Goal: Task Accomplishment & Management: Manage account settings

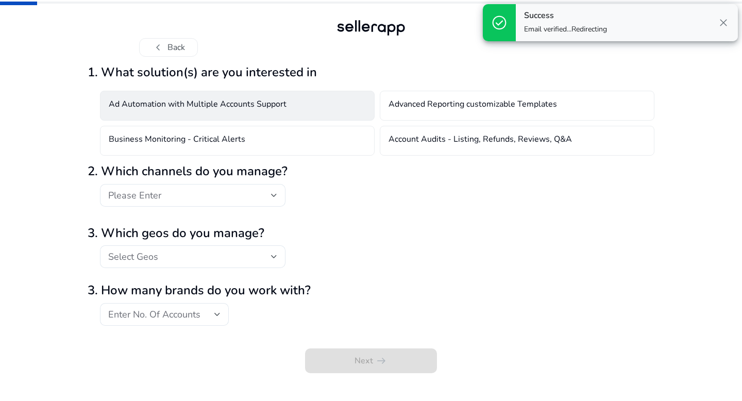
click at [232, 112] on h4 "Ad Automation with Multiple Accounts Support" at bounding box center [198, 105] width 178 height 12
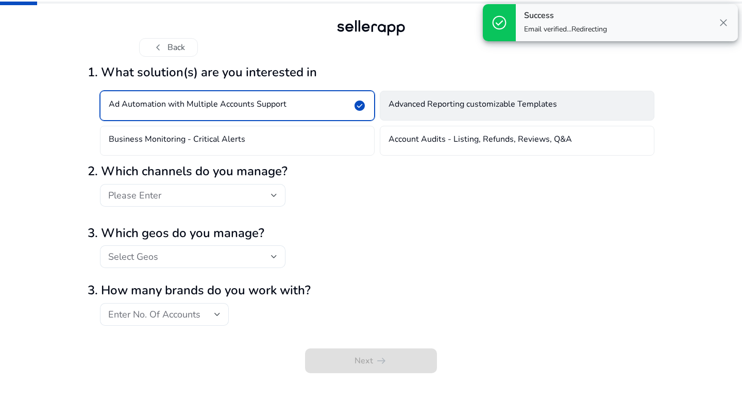
click at [426, 111] on h4 "Advanced Reporting customizable Templates" at bounding box center [472, 105] width 168 height 12
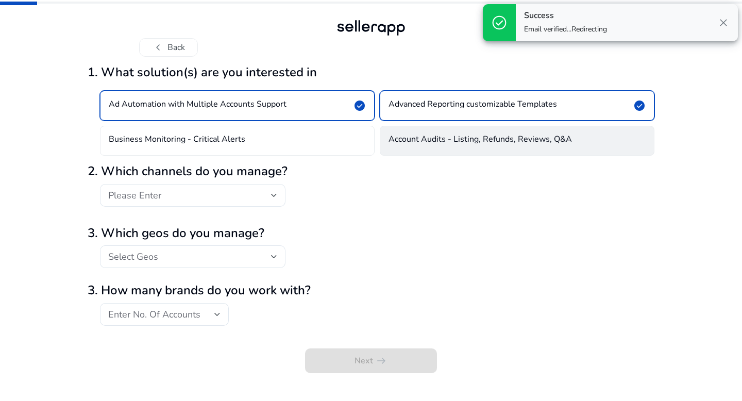
click at [419, 139] on h4 "Account Audits - Listing, Refunds, Reviews, Q&A" at bounding box center [479, 140] width 183 height 12
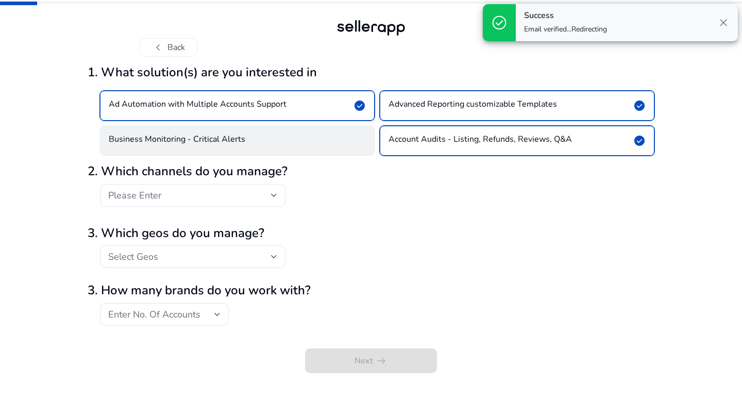
click at [344, 143] on div "Business Monitoring - Critical Alerts" at bounding box center [237, 141] width 275 height 30
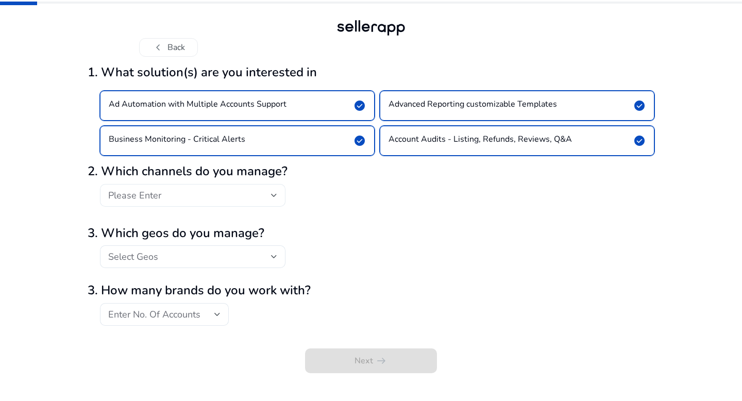
click at [231, 195] on div "Please Enter" at bounding box center [189, 195] width 163 height 11
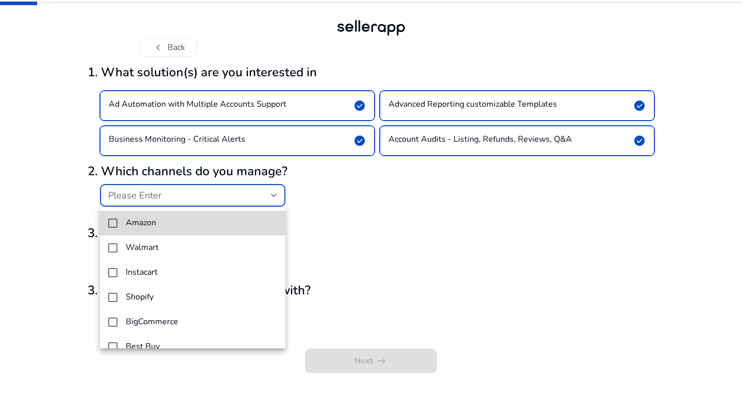
click at [198, 225] on span "Amazon" at bounding box center [201, 223] width 151 height 10
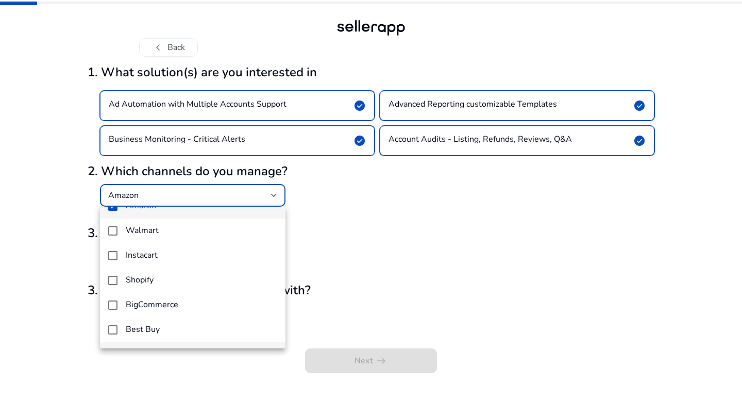
scroll to position [20, 0]
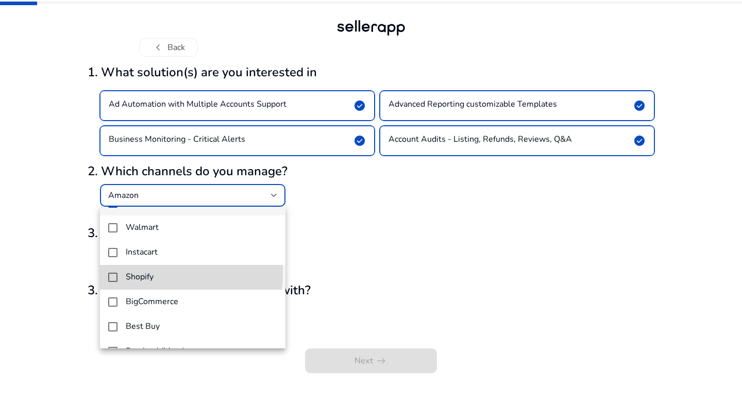
click at [163, 273] on span "Shopify" at bounding box center [201, 277] width 151 height 10
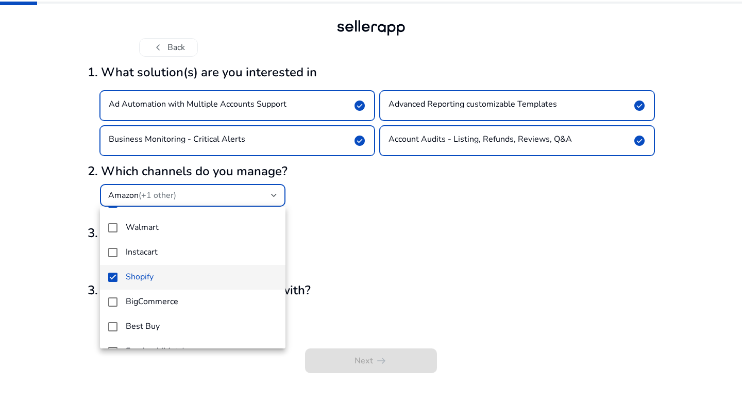
scroll to position [89, 0]
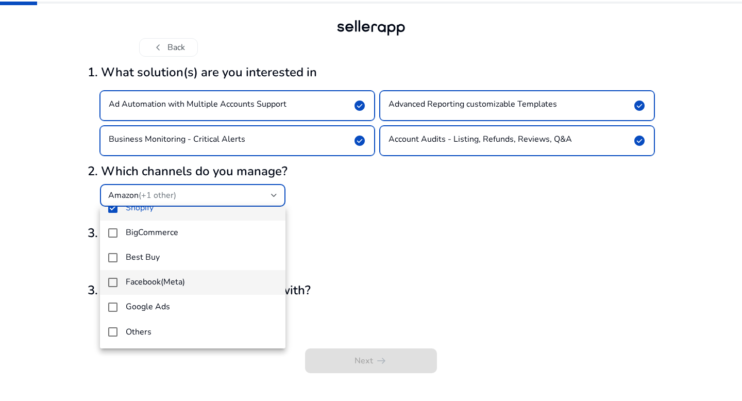
click at [161, 278] on h4 "Facebook(Meta)" at bounding box center [155, 282] width 59 height 10
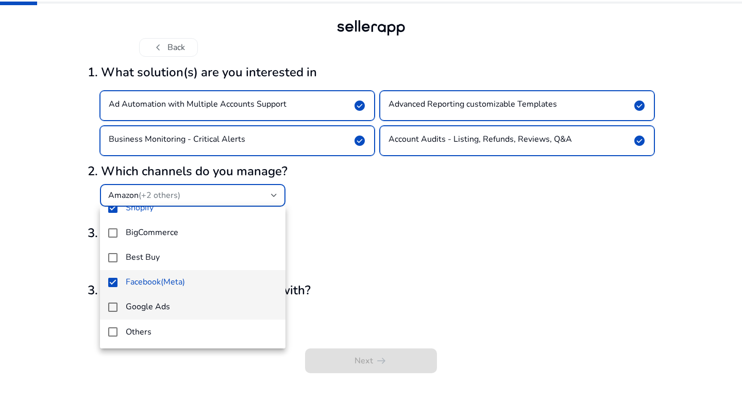
click at [155, 304] on h4 "Google Ads" at bounding box center [148, 307] width 44 height 10
click at [368, 258] on div at bounding box center [371, 200] width 742 height 401
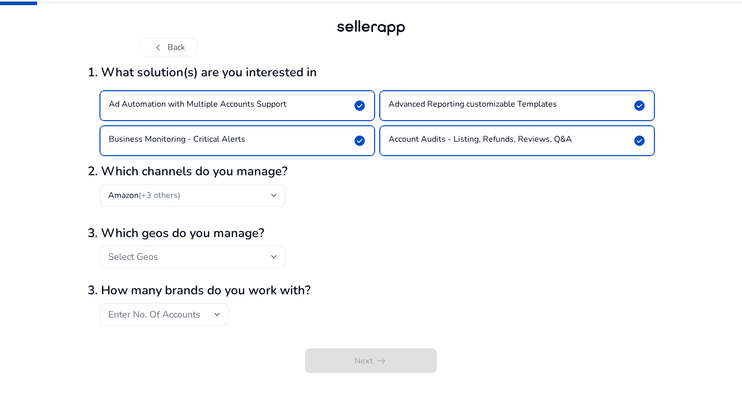
click at [235, 261] on div "Select Geos" at bounding box center [189, 256] width 163 height 11
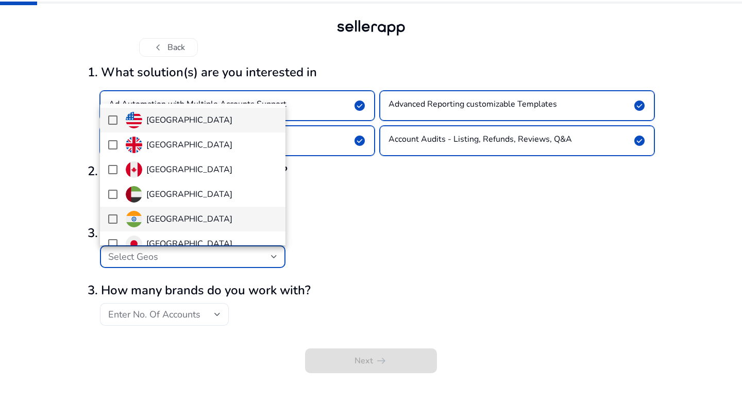
click at [205, 222] on span "India" at bounding box center [201, 219] width 151 height 16
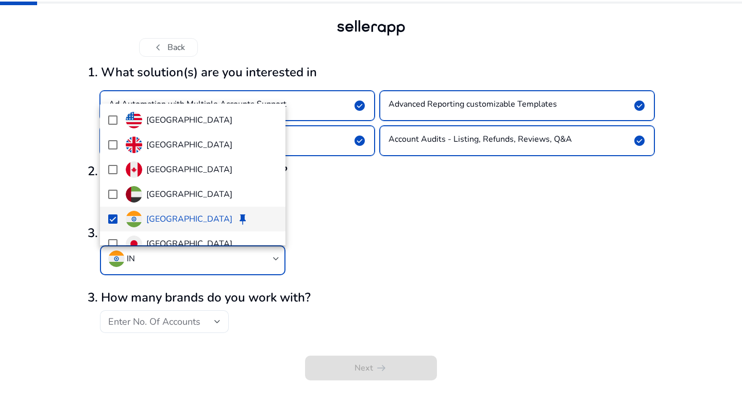
click at [351, 258] on div at bounding box center [371, 200] width 742 height 401
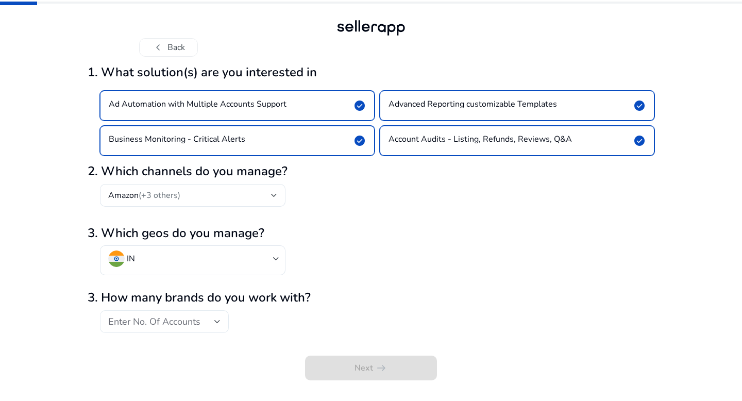
click at [198, 329] on div "Enter No. Of Accounts" at bounding box center [164, 321] width 112 height 23
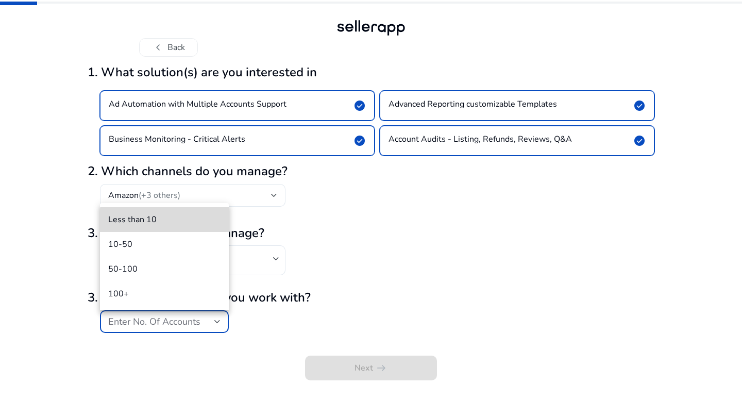
click at [179, 221] on span "Less than 10" at bounding box center [164, 219] width 112 height 11
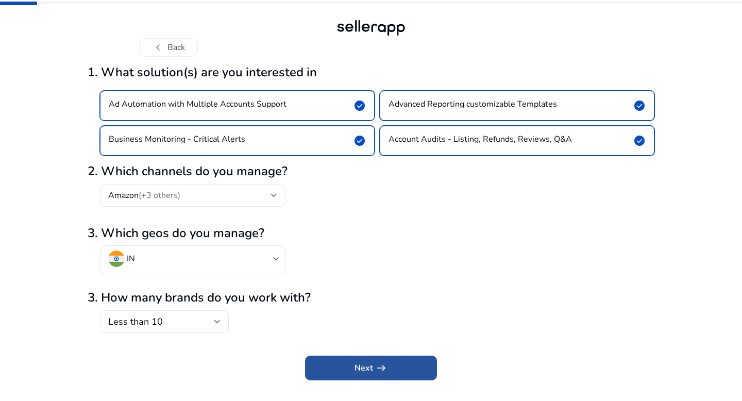
click at [349, 369] on span "submit" at bounding box center [371, 367] width 132 height 25
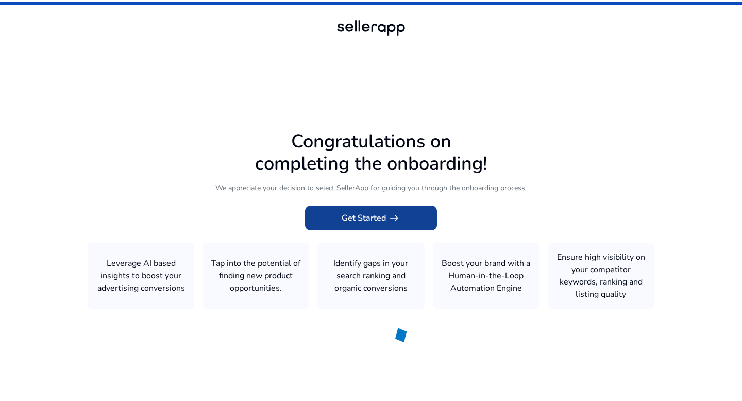
click at [378, 216] on span "Get Started arrow_right_alt" at bounding box center [371, 218] width 59 height 12
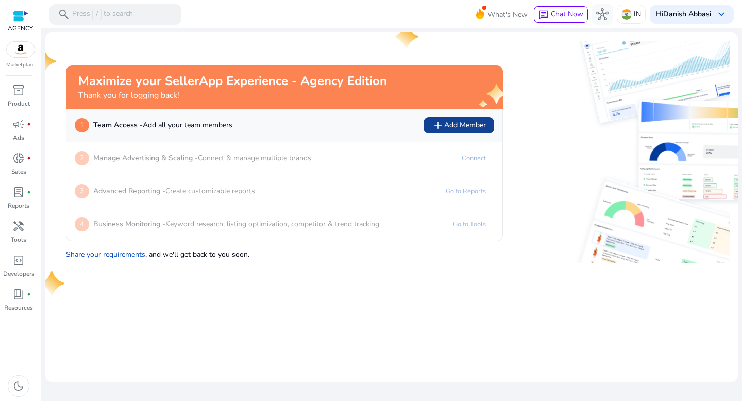
click at [432, 126] on span "add" at bounding box center [438, 125] width 12 height 12
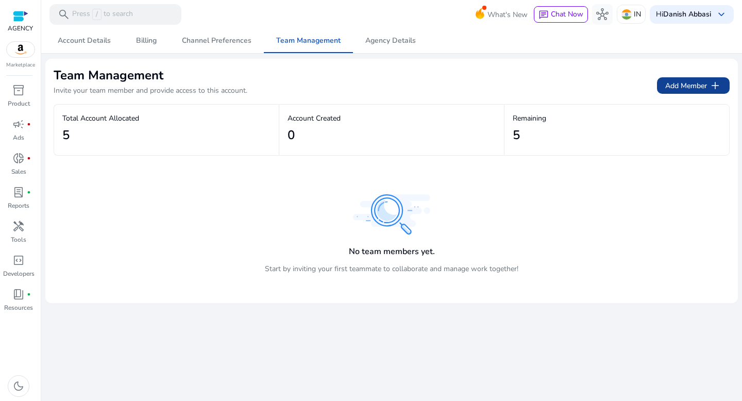
click at [678, 84] on span "Add Member add" at bounding box center [693, 85] width 56 height 12
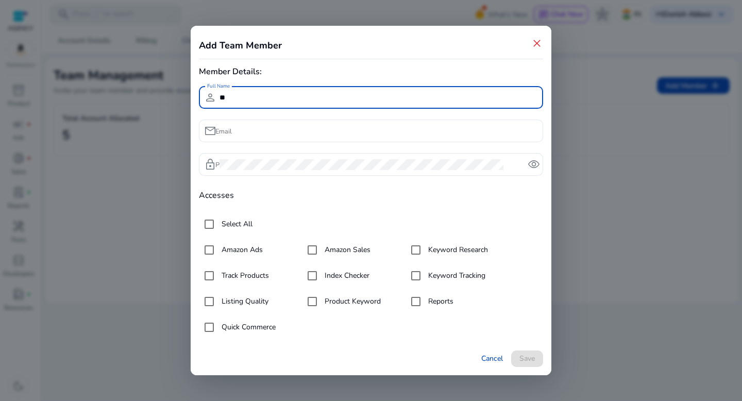
type input "*"
type input "**********"
click at [314, 129] on input "Email" at bounding box center [376, 130] width 315 height 11
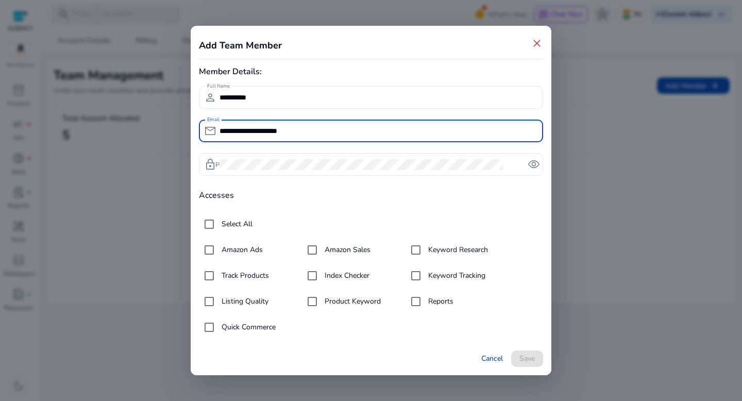
type input "**********"
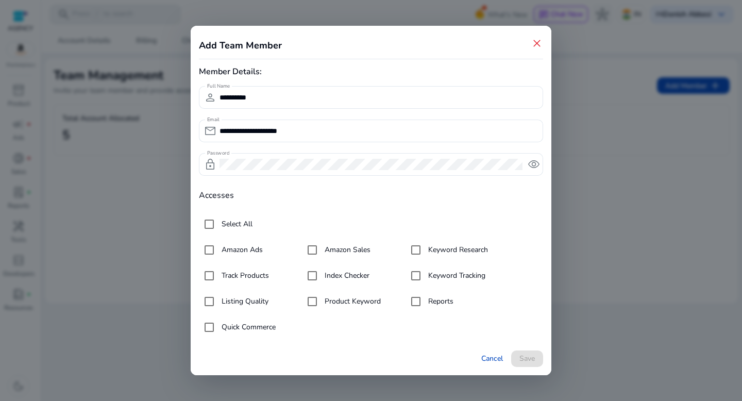
click at [275, 201] on form "**********" at bounding box center [371, 226] width 344 height 280
click at [243, 223] on label "Select All" at bounding box center [235, 223] width 33 height 11
click at [520, 361] on span "Save" at bounding box center [526, 358] width 15 height 11
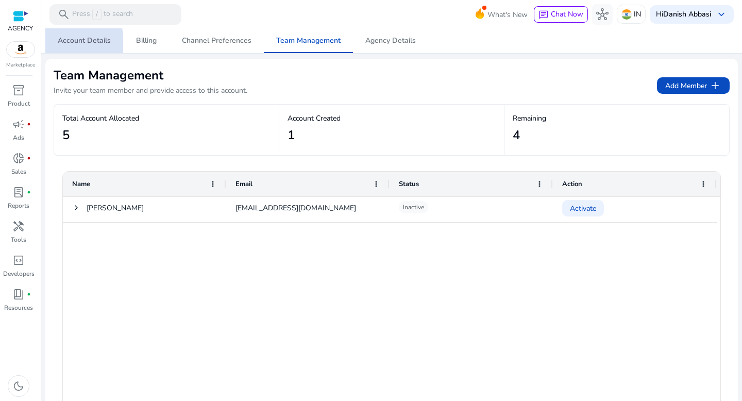
click at [78, 44] on span "Account Details" at bounding box center [84, 40] width 53 height 7
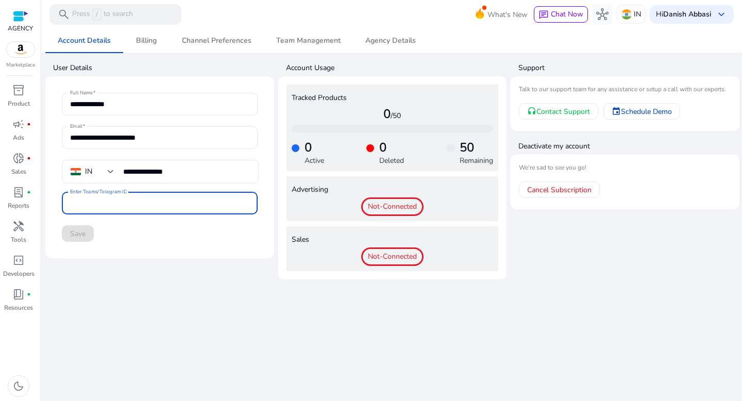
click at [190, 199] on input "Enter Teams/Telegram ID" at bounding box center [159, 202] width 179 height 11
click at [387, 42] on span "Agency Details" at bounding box center [390, 40] width 50 height 7
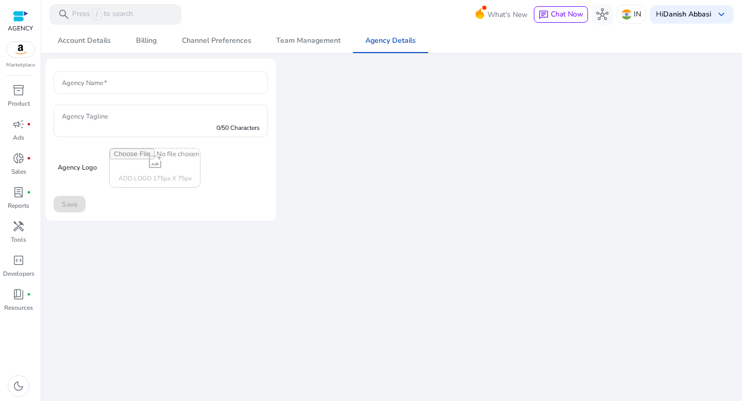
click at [166, 86] on input "Agency Name" at bounding box center [161, 82] width 198 height 11
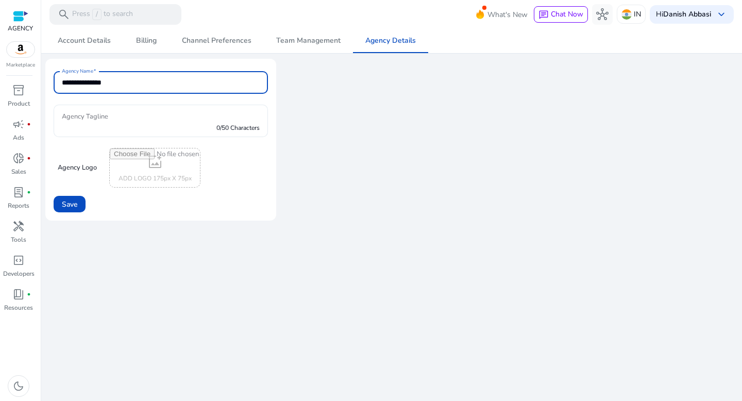
type input "**********"
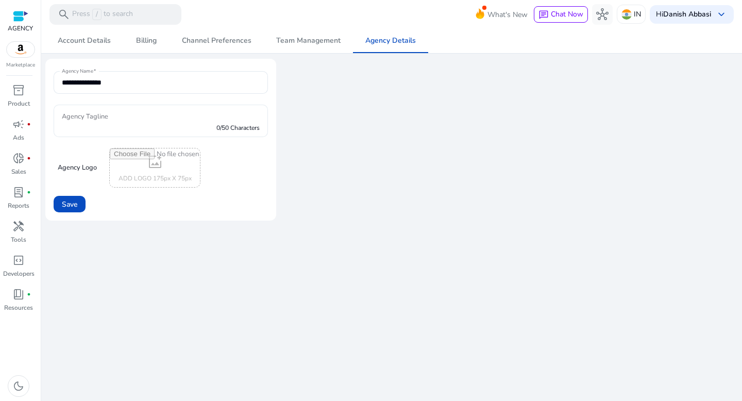
click at [132, 108] on div "0/50 Characters" at bounding box center [161, 121] width 198 height 32
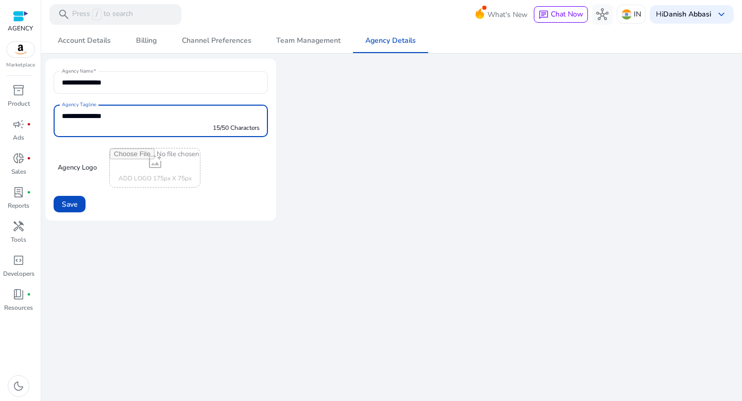
type input "**********"
click at [79, 204] on span at bounding box center [70, 204] width 32 height 25
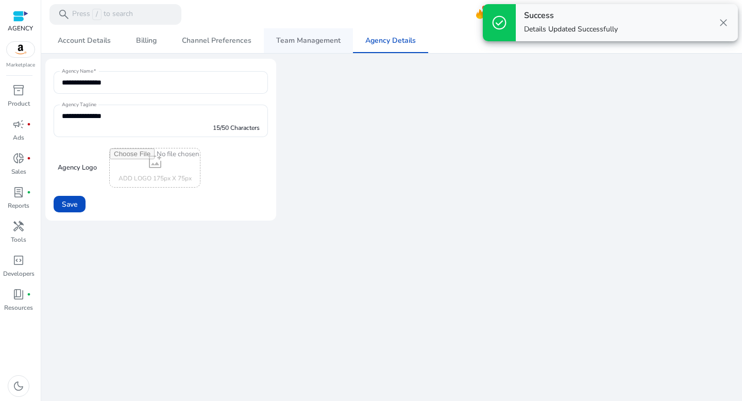
click at [303, 41] on span "Team Management" at bounding box center [308, 40] width 64 height 7
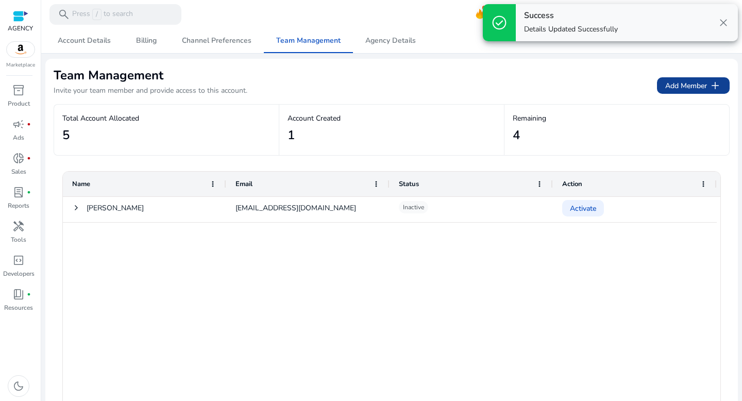
click at [675, 85] on span "Add Member add" at bounding box center [693, 85] width 56 height 12
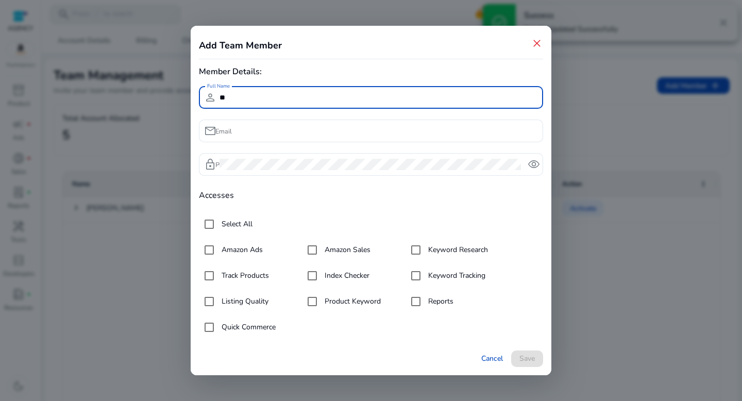
type input "*"
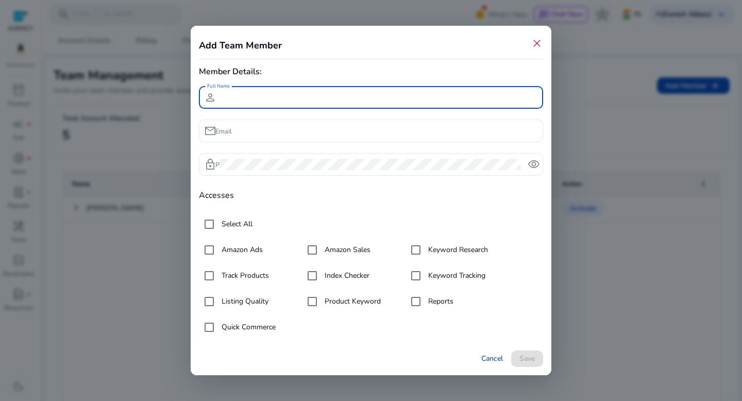
click at [540, 43] on span "close" at bounding box center [537, 43] width 12 height 12
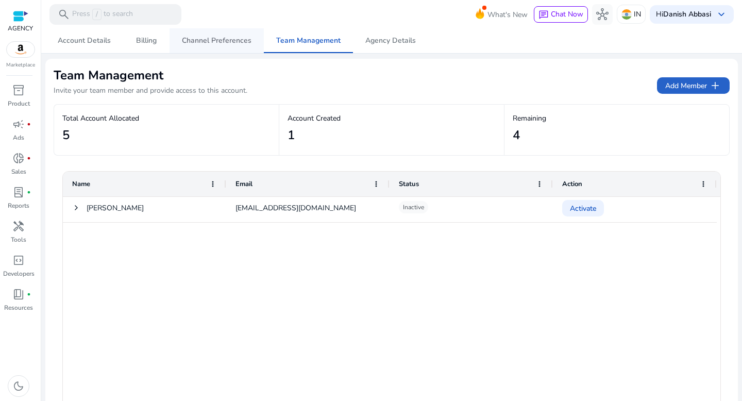
click at [220, 47] on span "Channel Preferences" at bounding box center [217, 40] width 70 height 25
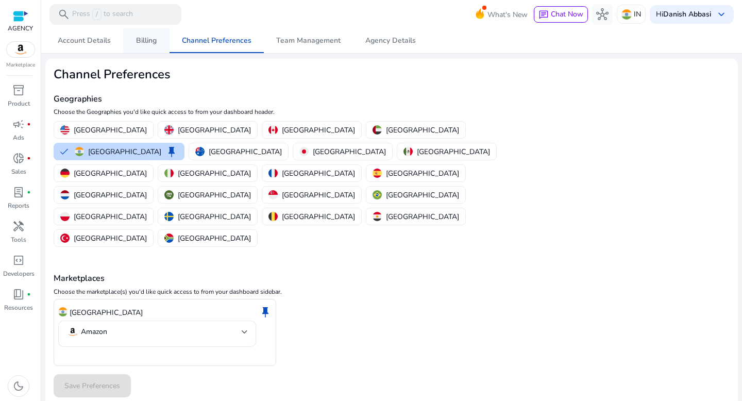
click at [151, 37] on span "Billing" at bounding box center [146, 40] width 21 height 7
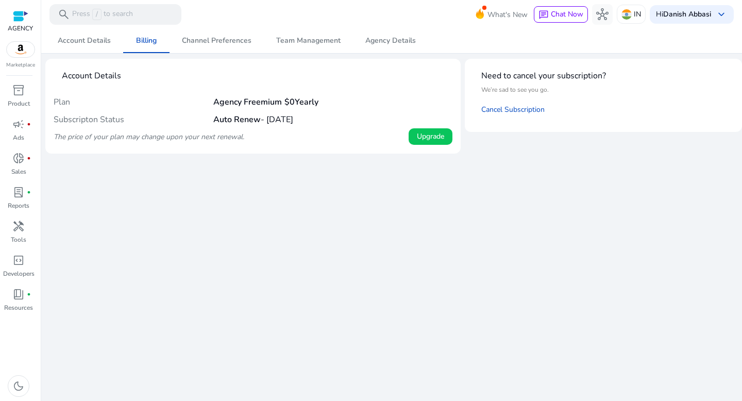
drag, startPoint x: 289, startPoint y: 103, endPoint x: 324, endPoint y: 103, distance: 34.5
click at [324, 103] on div "Plan Agency Freemium $0 Yearly" at bounding box center [253, 102] width 399 height 18
click at [425, 137] on span "Upgrade" at bounding box center [430, 136] width 27 height 11
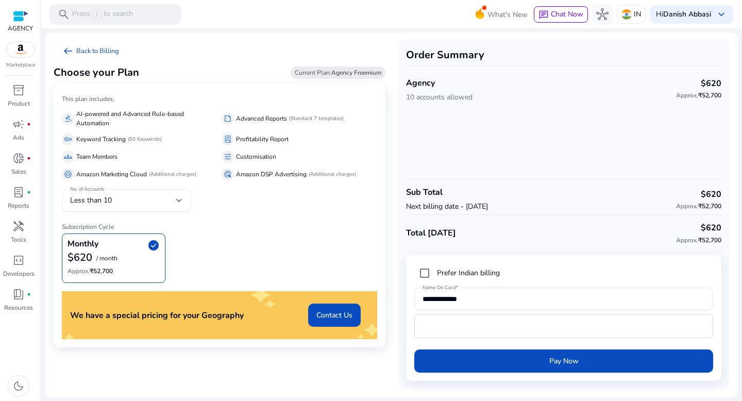
click at [169, 204] on div "Less than 10" at bounding box center [123, 200] width 106 height 11
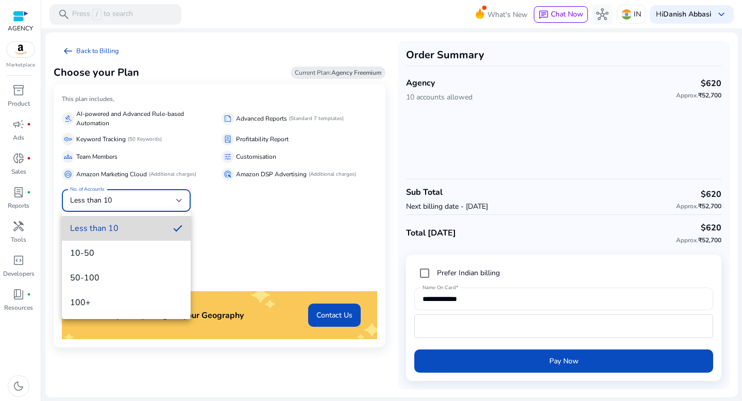
click at [142, 235] on mat-option "Less than 10" at bounding box center [126, 228] width 129 height 25
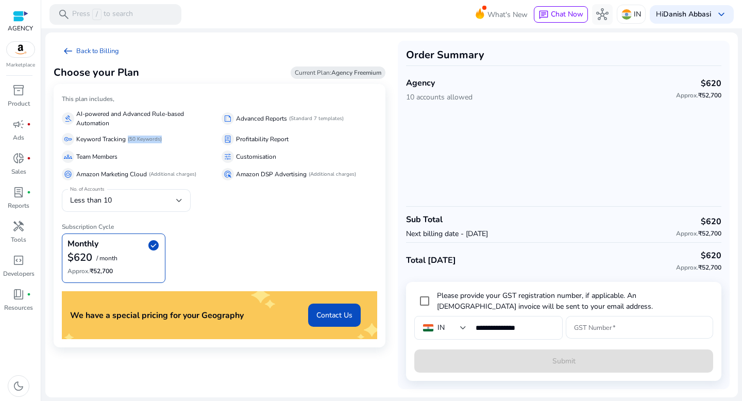
drag, startPoint x: 128, startPoint y: 139, endPoint x: 166, endPoint y: 139, distance: 38.1
click at [166, 139] on div "key Keyword Tracking (50 Keywords)" at bounding box center [140, 139] width 156 height 14
click at [67, 52] on span "arrow_left_alt" at bounding box center [68, 51] width 12 height 12
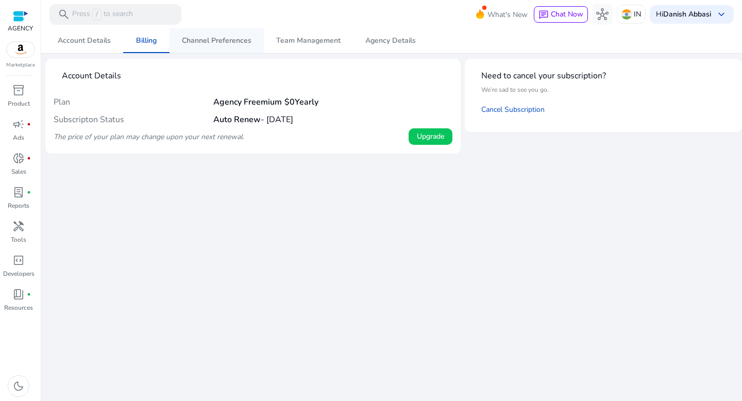
click at [226, 48] on span "Channel Preferences" at bounding box center [217, 40] width 70 height 25
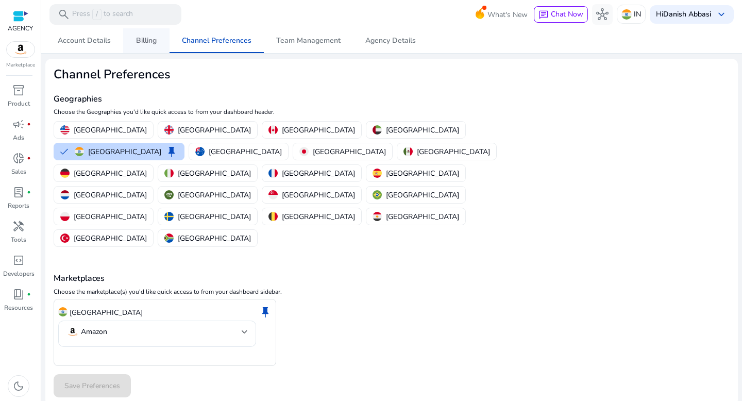
click at [145, 48] on span "Billing" at bounding box center [146, 40] width 21 height 25
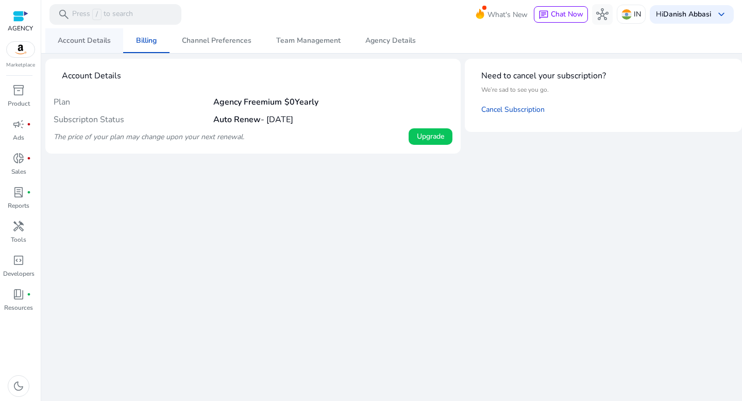
click at [94, 48] on span "Account Details" at bounding box center [84, 40] width 53 height 25
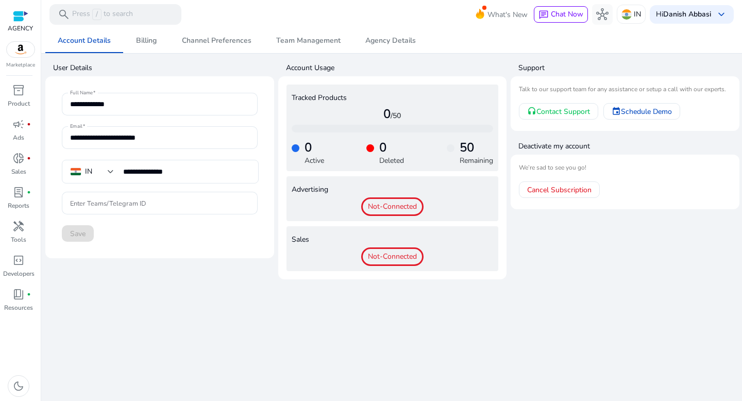
click at [409, 206] on span "Not-Connected" at bounding box center [392, 206] width 62 height 19
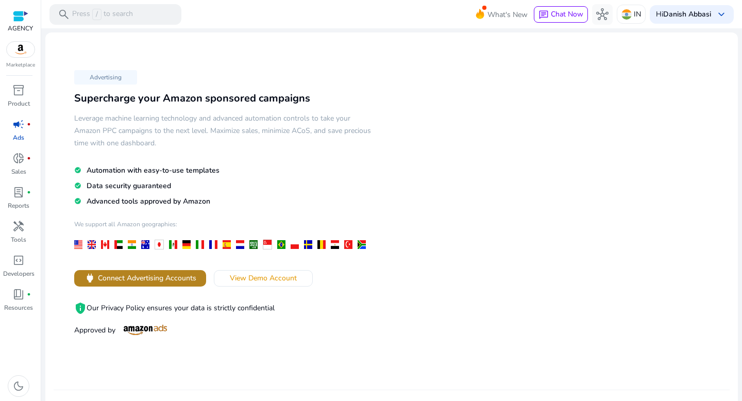
click at [184, 278] on span "Connect Advertising Accounts" at bounding box center [147, 278] width 98 height 11
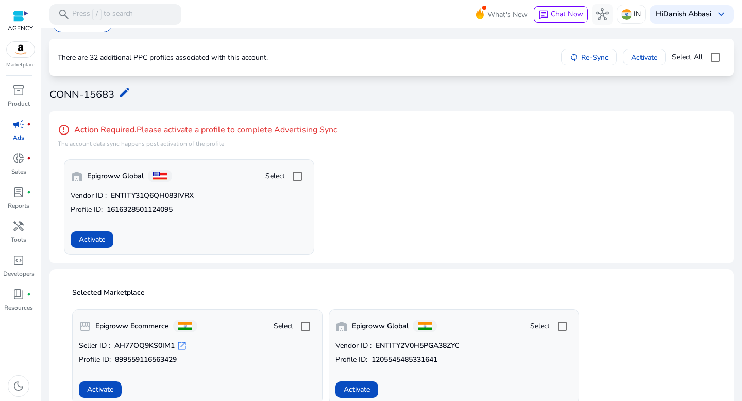
scroll to position [20, 0]
click at [110, 240] on span at bounding box center [92, 240] width 43 height 25
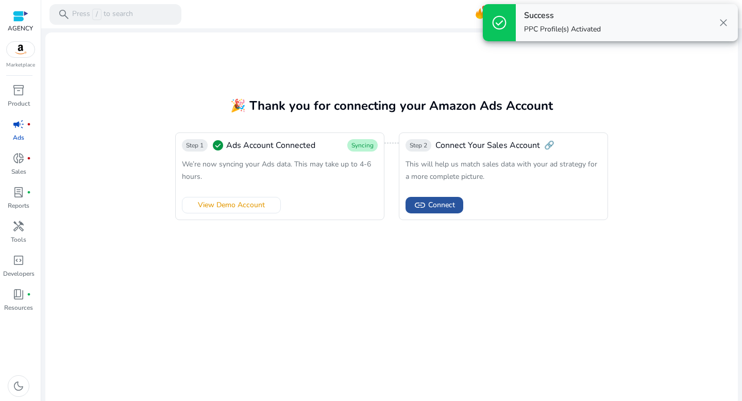
click at [426, 202] on span "link Connect" at bounding box center [434, 205] width 41 height 12
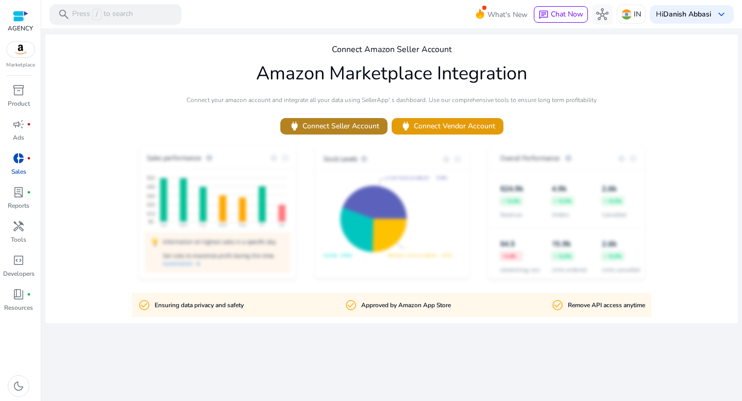
click at [355, 123] on span "power Connect Seller Account" at bounding box center [334, 126] width 91 height 12
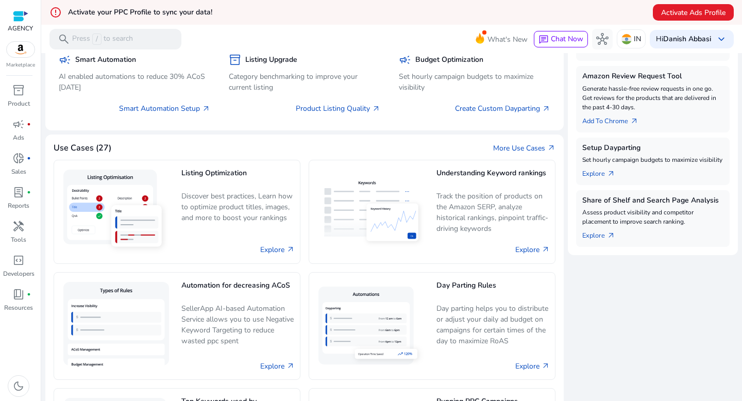
scroll to position [468, 0]
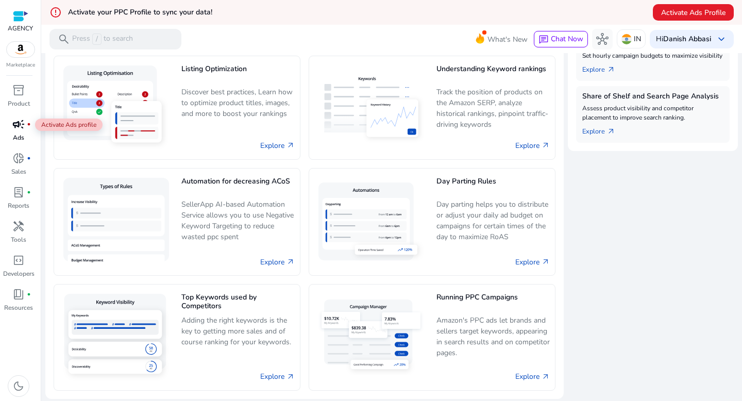
click at [18, 131] on div "campaign fiber_manual_record" at bounding box center [18, 124] width 29 height 16
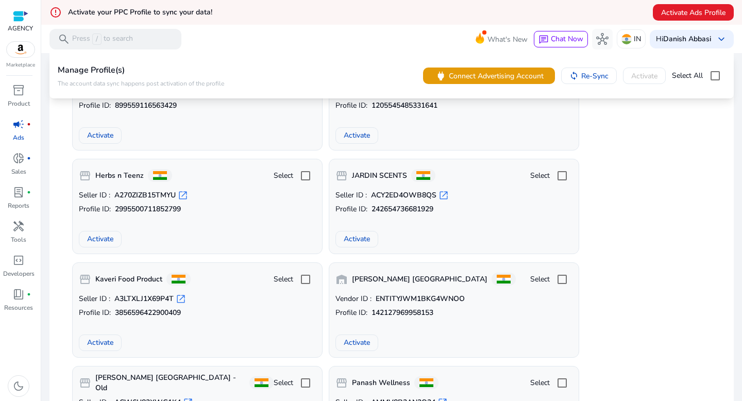
scroll to position [150, 0]
click at [366, 345] on span "Activate" at bounding box center [357, 341] width 26 height 11
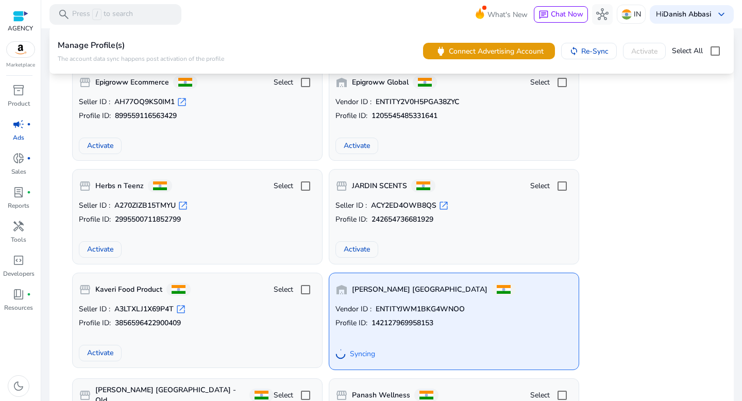
scroll to position [119, 0]
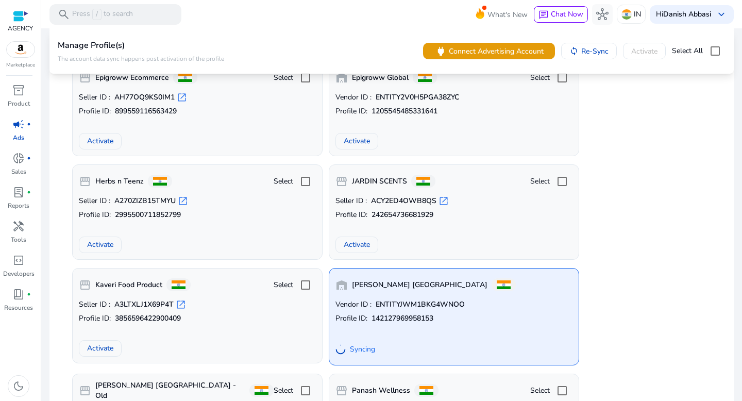
click at [348, 352] on div "Syncing" at bounding box center [355, 349] width 40 height 19
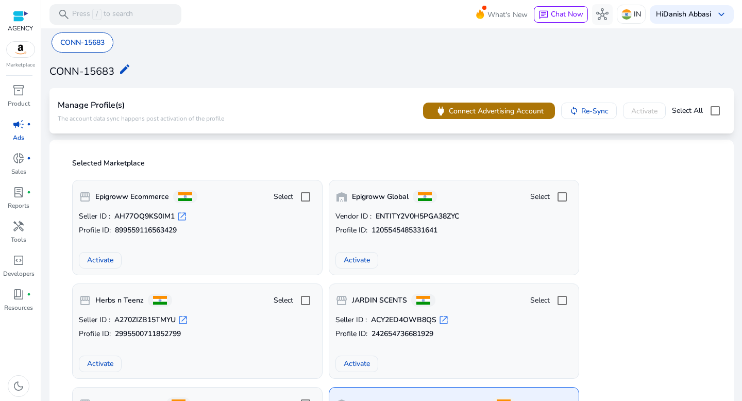
click at [462, 109] on span "Connect Advertising Account" at bounding box center [496, 111] width 95 height 11
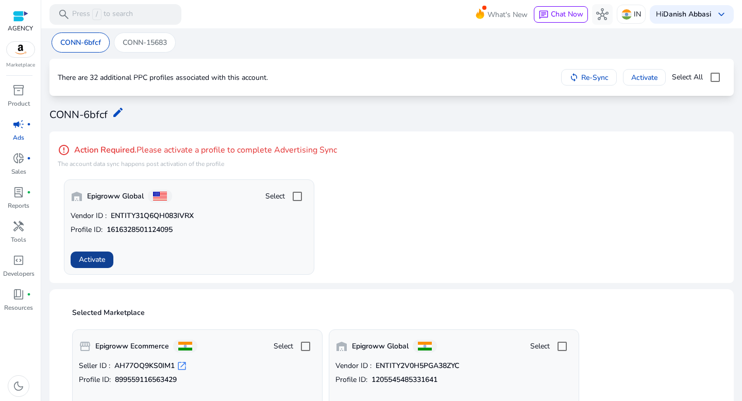
click at [99, 262] on span "Activate" at bounding box center [92, 259] width 26 height 11
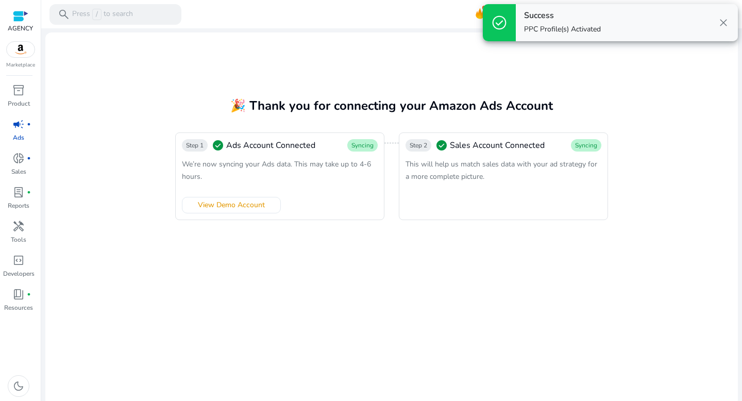
click at [297, 198] on div "Step 1 check_circle Ads Account Connected Syncing We’re now syncing your Ads da…" at bounding box center [279, 176] width 209 height 88
click at [721, 26] on span "close" at bounding box center [723, 22] width 12 height 12
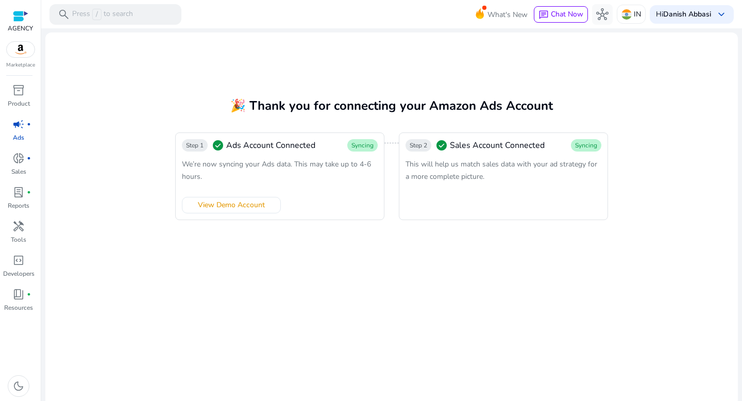
scroll to position [4, 0]
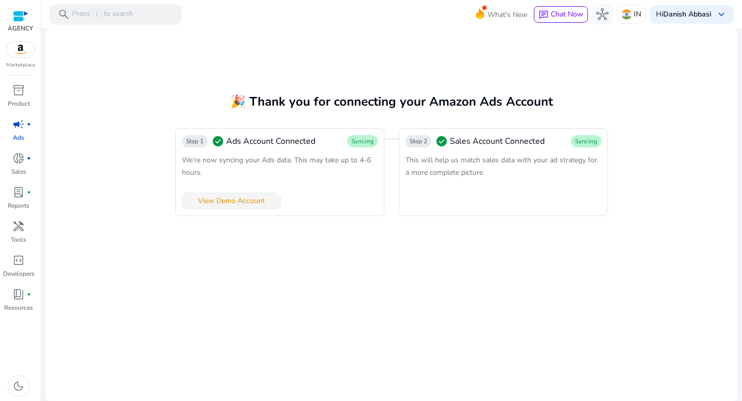
click at [245, 200] on span "View Demo Account" at bounding box center [231, 200] width 67 height 11
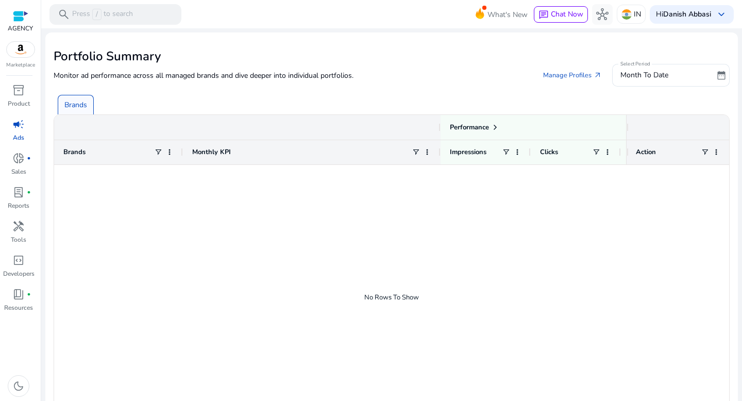
click at [84, 112] on div "Brands" at bounding box center [76, 105] width 36 height 20
click at [80, 103] on p "Brands" at bounding box center [75, 104] width 23 height 11
click at [584, 74] on link "Manage Profiles arrow_outward" at bounding box center [572, 75] width 75 height 19
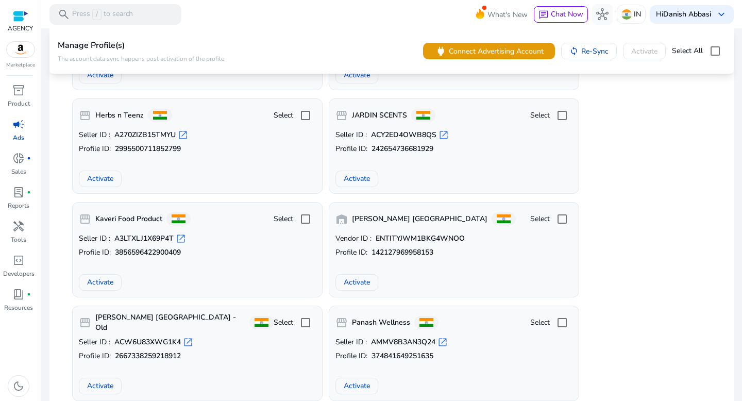
scroll to position [205, 0]
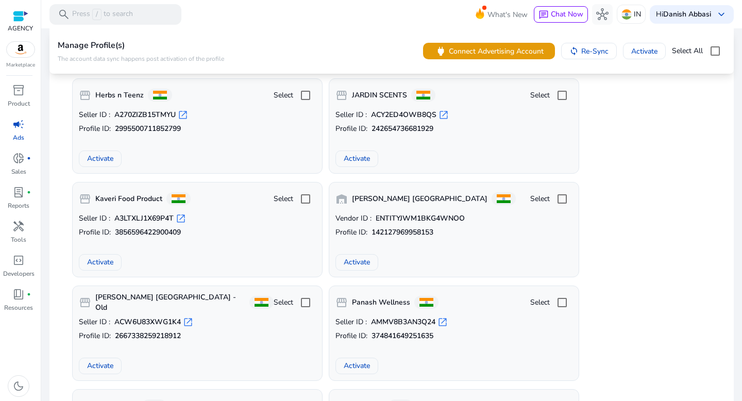
click at [362, 261] on span "Activate" at bounding box center [357, 262] width 26 height 11
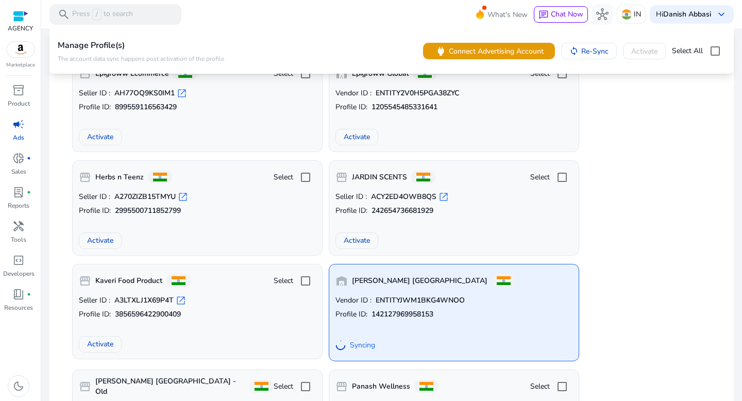
scroll to position [0, 0]
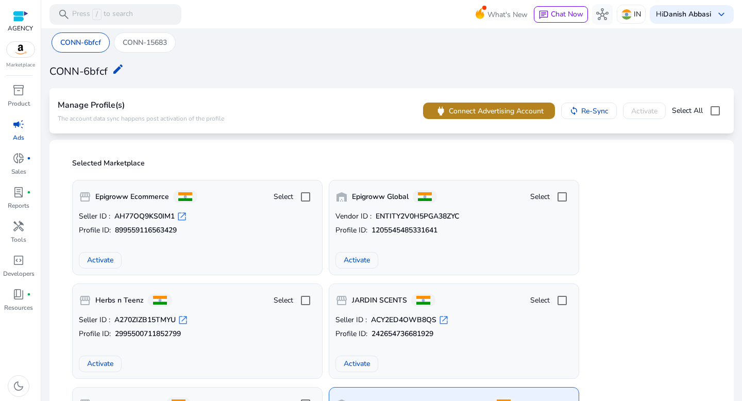
click at [449, 114] on span "Connect Advertising Account" at bounding box center [496, 111] width 95 height 11
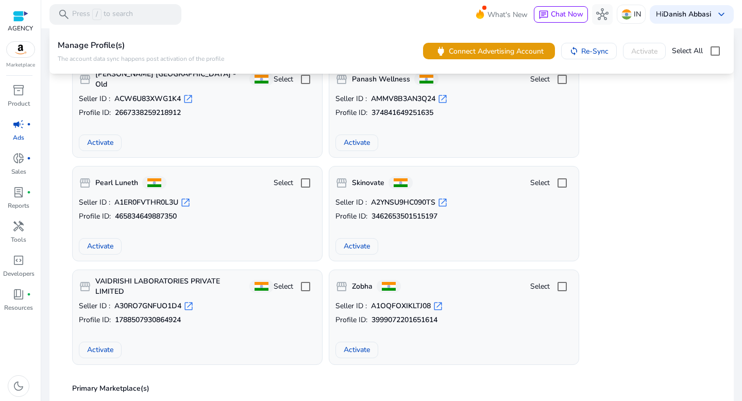
scroll to position [443, 0]
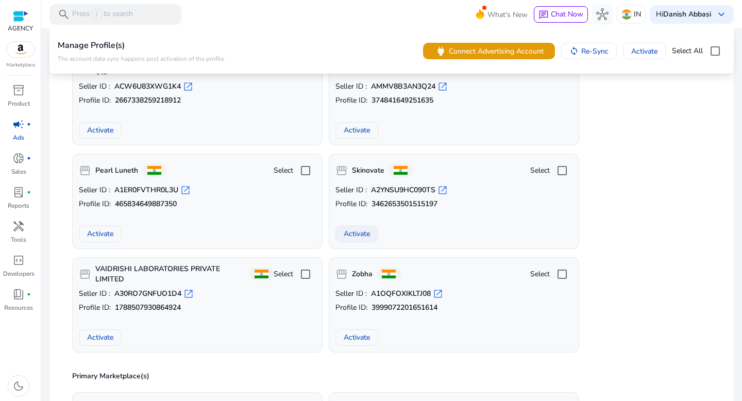
click at [362, 232] on span "Activate" at bounding box center [357, 233] width 26 height 11
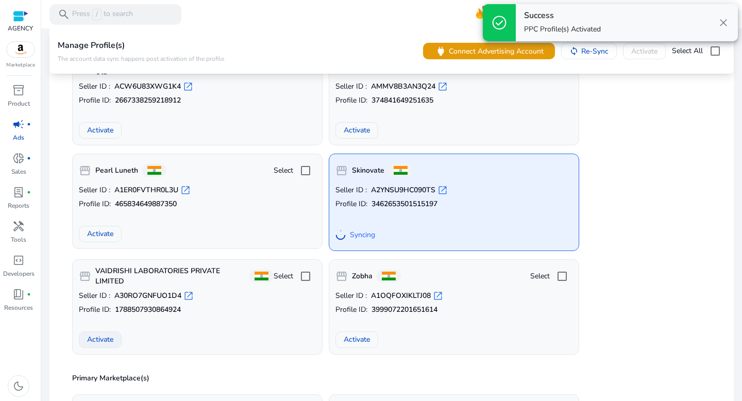
click at [95, 338] on span "Activate" at bounding box center [100, 339] width 26 height 11
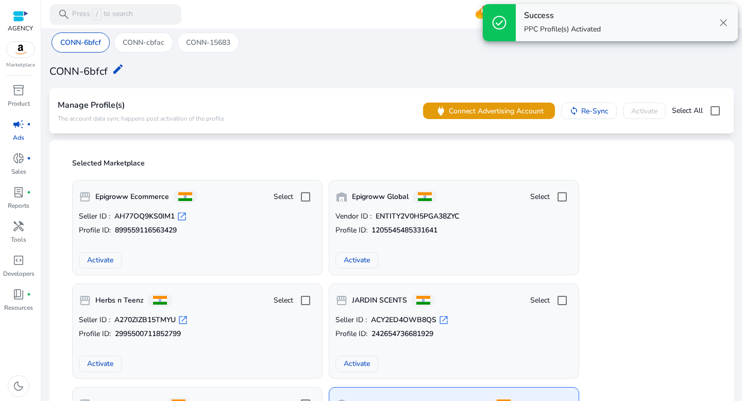
scroll to position [0, 0]
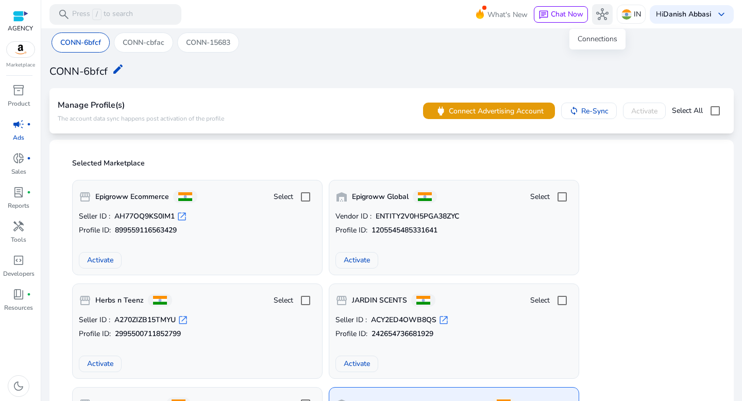
click at [598, 13] on span "hub" at bounding box center [602, 14] width 12 height 12
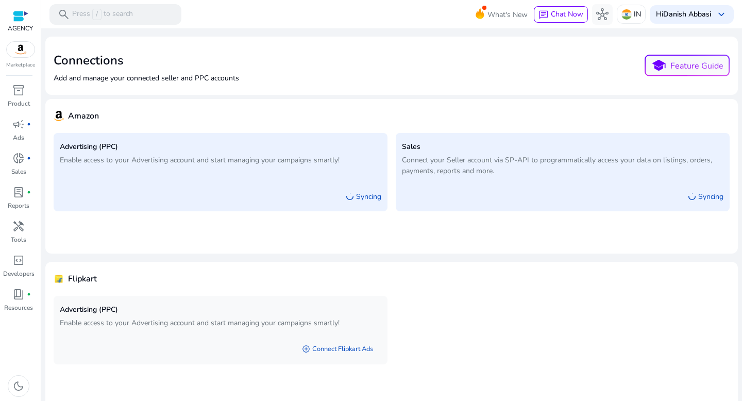
scroll to position [15, 0]
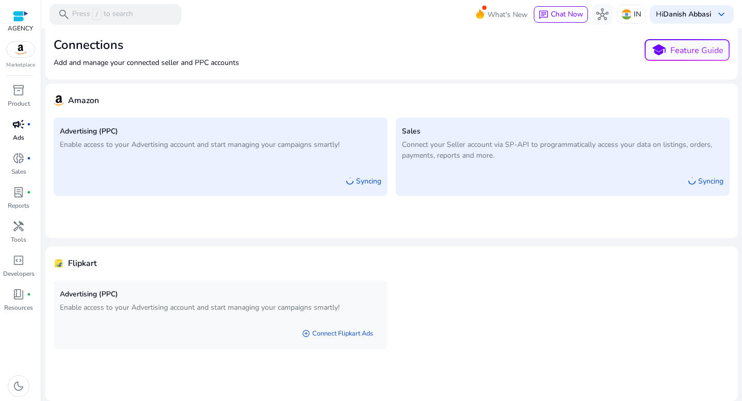
click at [20, 131] on div "campaign fiber_manual_record" at bounding box center [18, 124] width 29 height 16
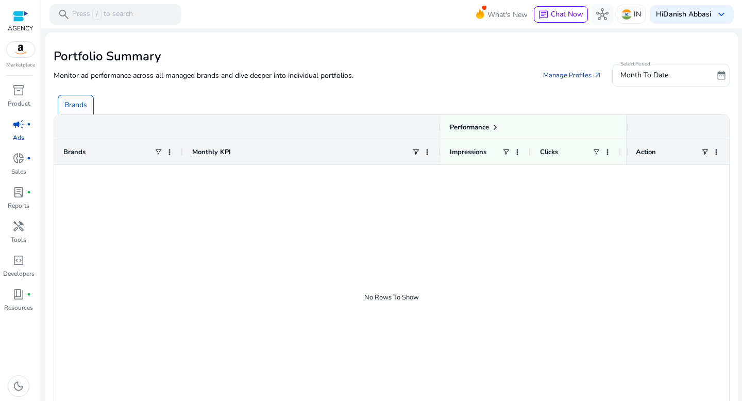
click at [570, 76] on link "Manage Profiles arrow_outward" at bounding box center [572, 75] width 75 height 19
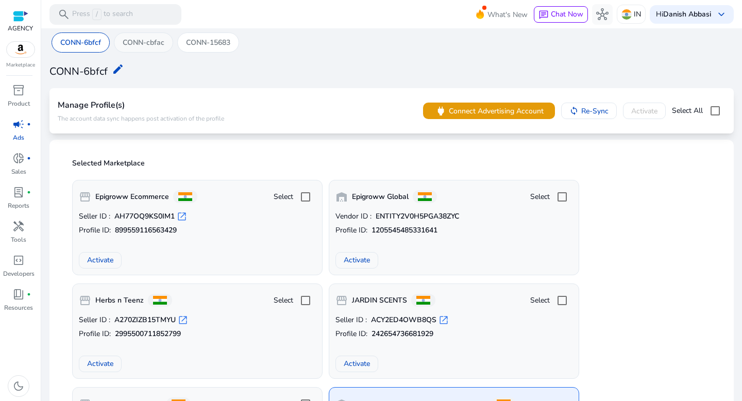
click at [163, 43] on p "CONN-cbfac" at bounding box center [144, 42] width 42 height 11
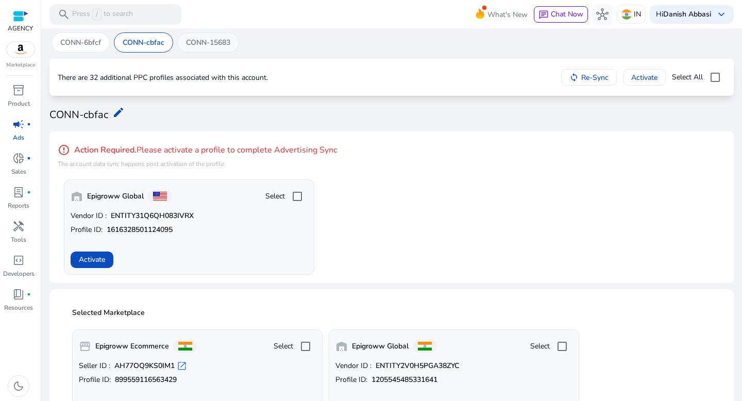
click at [212, 44] on p "CONN-15683" at bounding box center [208, 42] width 44 height 11
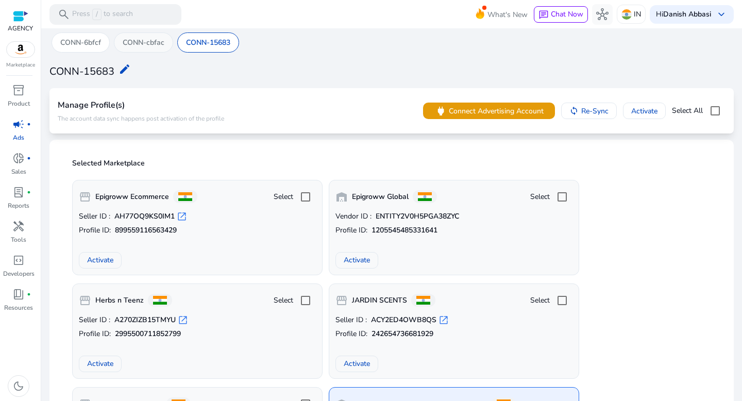
click at [151, 42] on p "CONN-cbfac" at bounding box center [144, 42] width 42 height 11
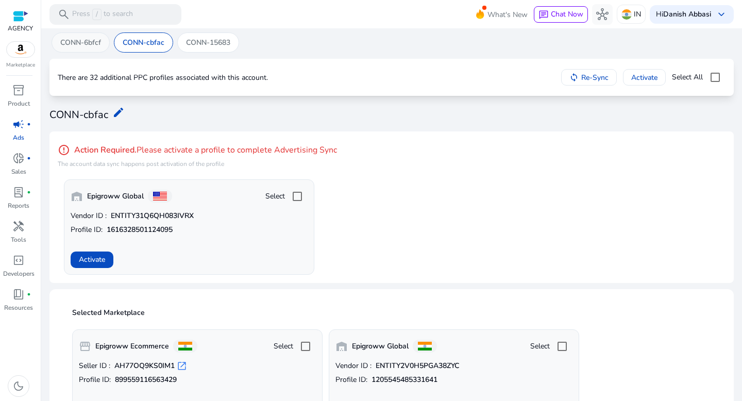
click at [87, 47] on p "CONN-6bfcf" at bounding box center [80, 42] width 41 height 11
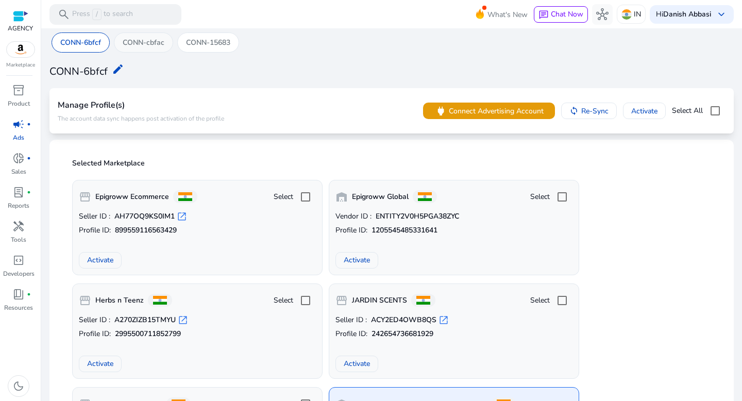
click at [132, 44] on p "CONN-cbfac" at bounding box center [144, 42] width 42 height 11
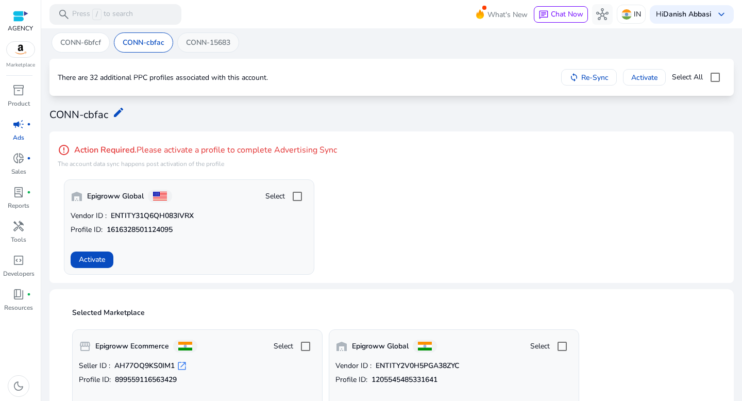
click at [192, 42] on p "CONN-15683" at bounding box center [208, 42] width 44 height 11
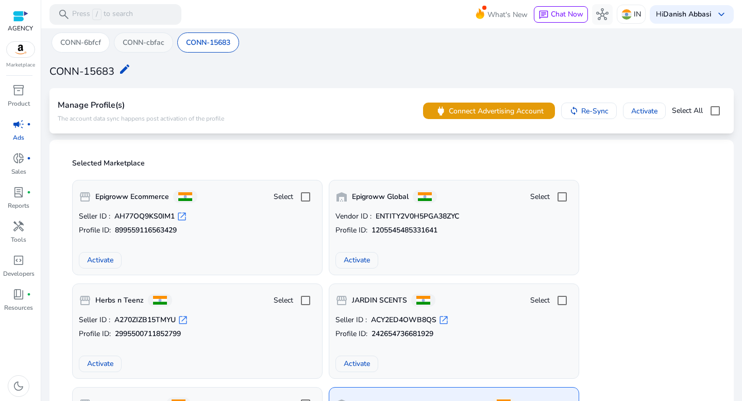
click at [142, 46] on p "CONN-cbfac" at bounding box center [144, 42] width 42 height 11
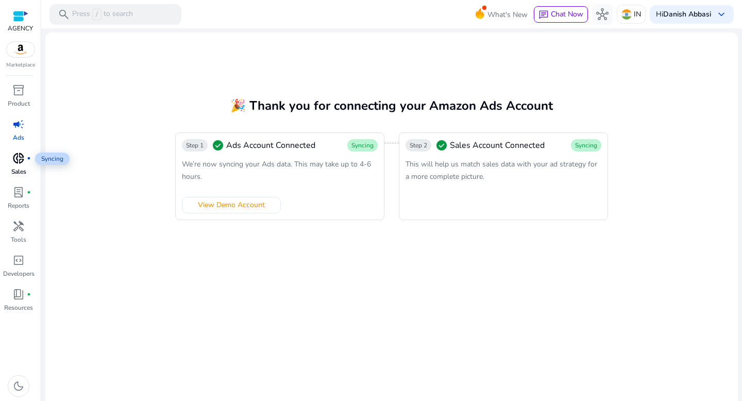
click at [22, 157] on span "donut_small" at bounding box center [18, 158] width 12 height 12
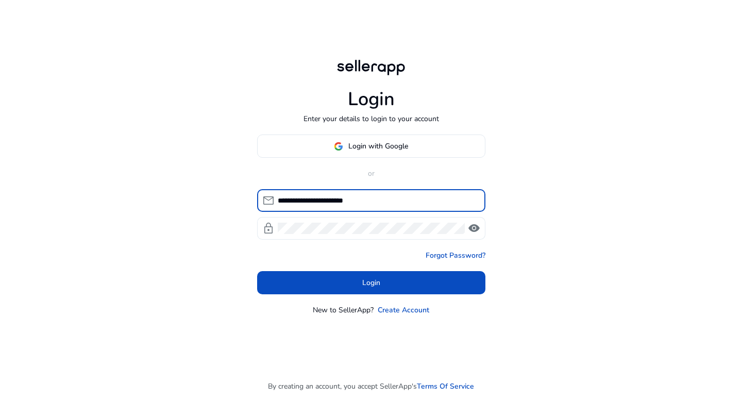
type input "**********"
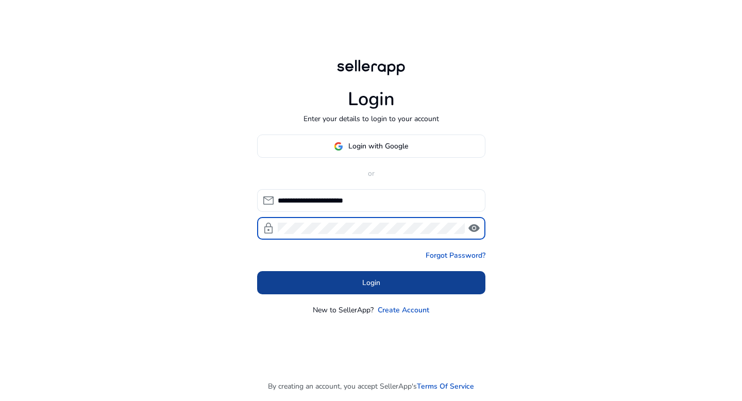
click at [321, 285] on span at bounding box center [371, 282] width 228 height 25
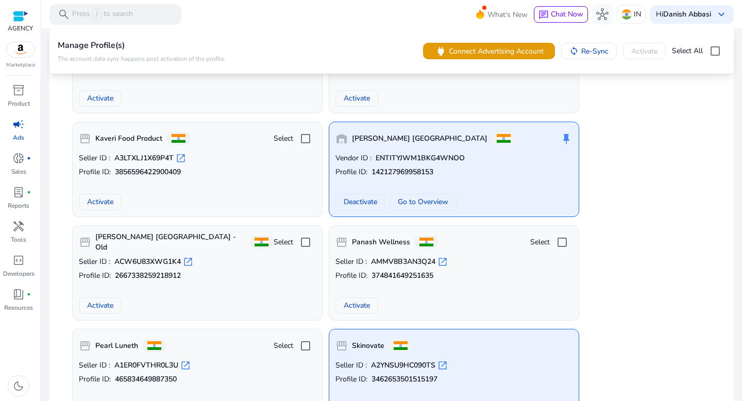
scroll to position [264, 0]
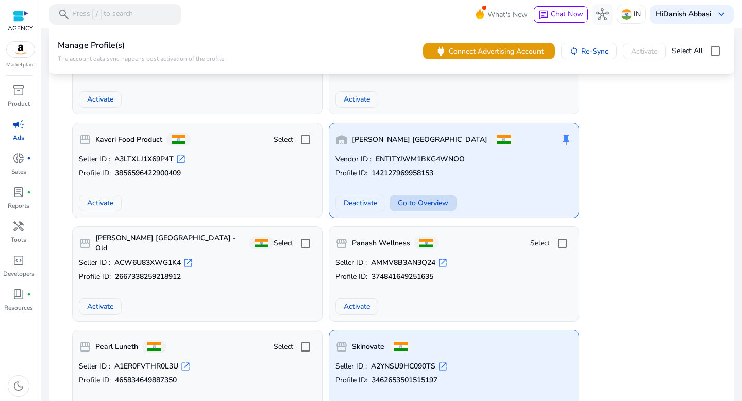
click at [413, 203] on span "Go to Overview" at bounding box center [423, 202] width 50 height 11
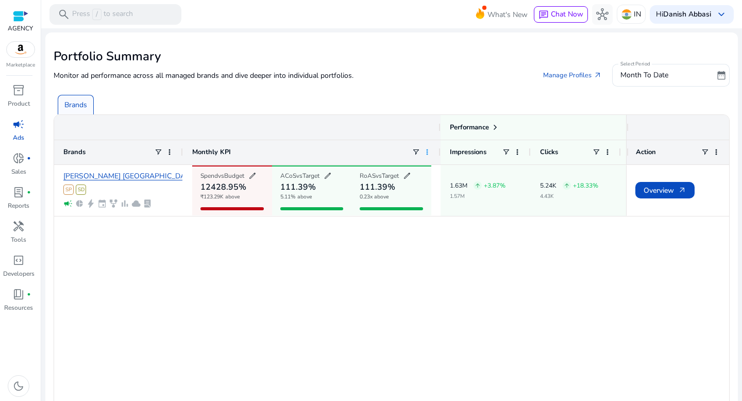
click at [428, 153] on span at bounding box center [427, 152] width 8 height 8
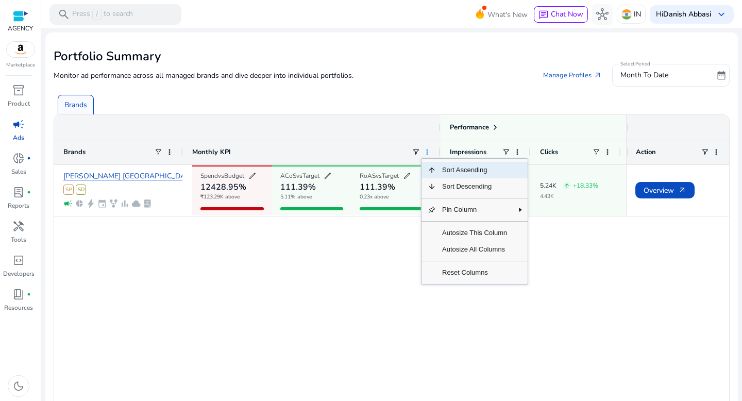
click at [428, 153] on span at bounding box center [427, 152] width 8 height 8
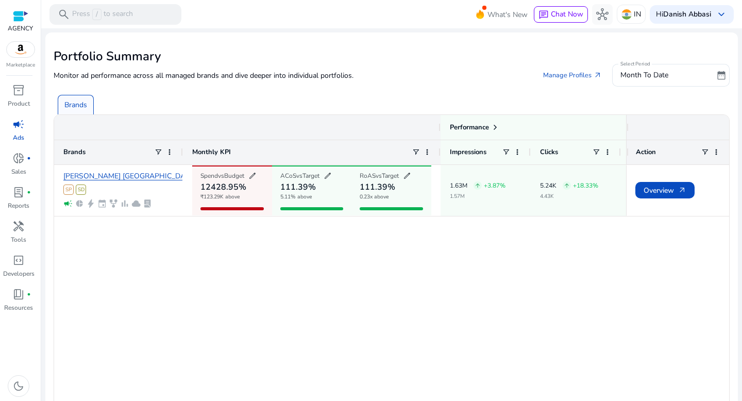
click at [367, 262] on div "Mitchell USA SP SD campaign pie_chart bolt event family_history bar_chart cloud…" at bounding box center [340, 296] width 572 height 262
click at [426, 155] on span at bounding box center [427, 152] width 8 height 8
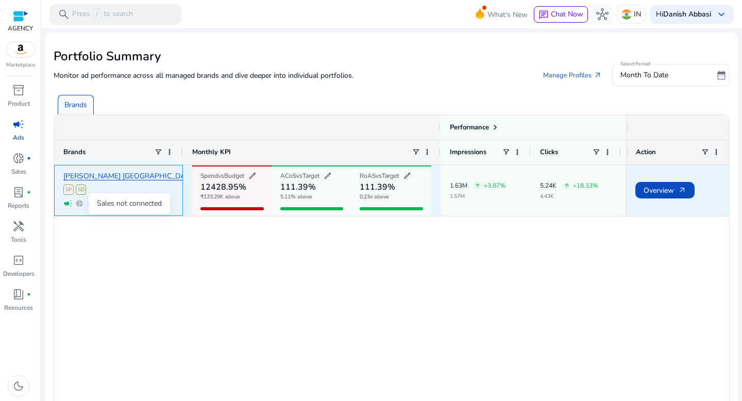
click at [80, 205] on span "pie_chart" at bounding box center [79, 203] width 9 height 9
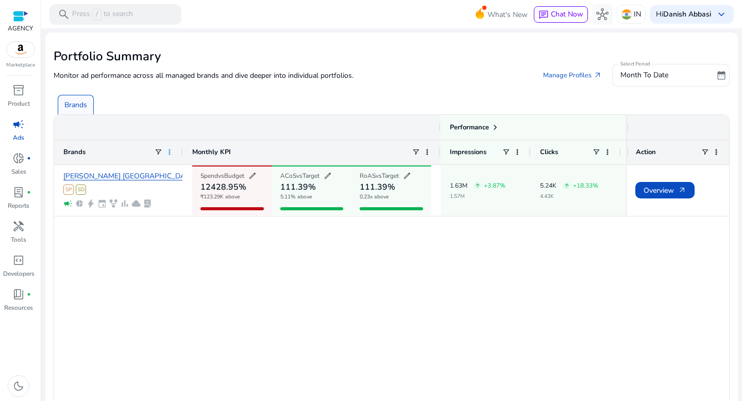
click at [171, 156] on span at bounding box center [169, 152] width 8 height 8
click at [171, 155] on span at bounding box center [169, 152] width 8 height 8
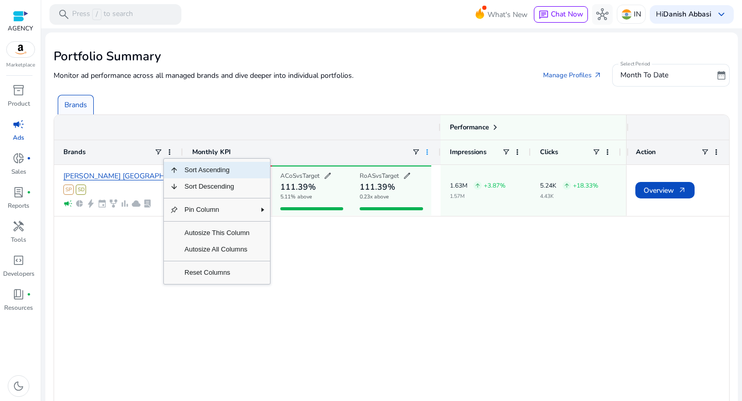
click at [431, 153] on span at bounding box center [427, 152] width 8 height 8
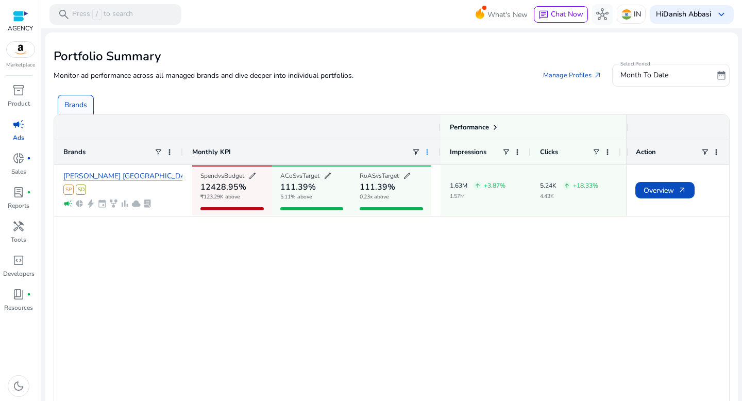
click at [431, 153] on span at bounding box center [427, 152] width 8 height 8
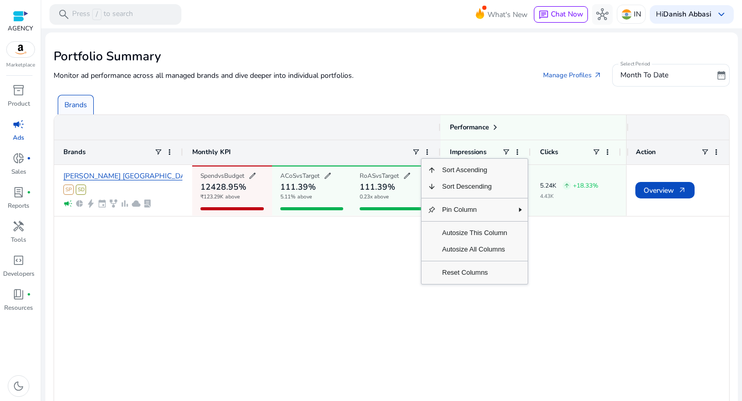
click at [584, 290] on div "Mitchell USA SP SD campaign pie_chart bolt event family_history bar_chart cloud…" at bounding box center [340, 296] width 572 height 262
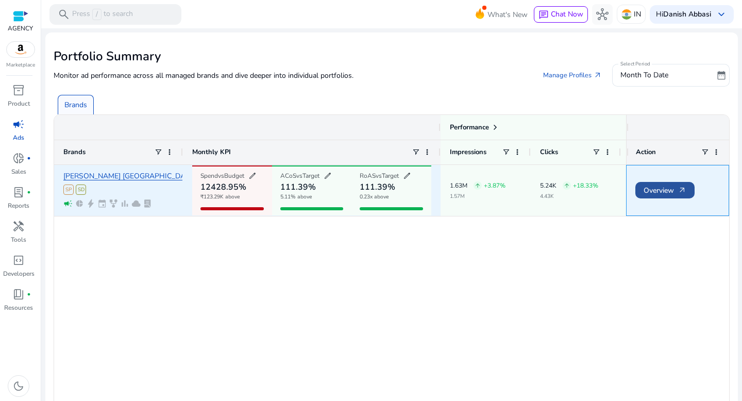
click at [660, 189] on span "Overview arrow_outward" at bounding box center [664, 190] width 43 height 21
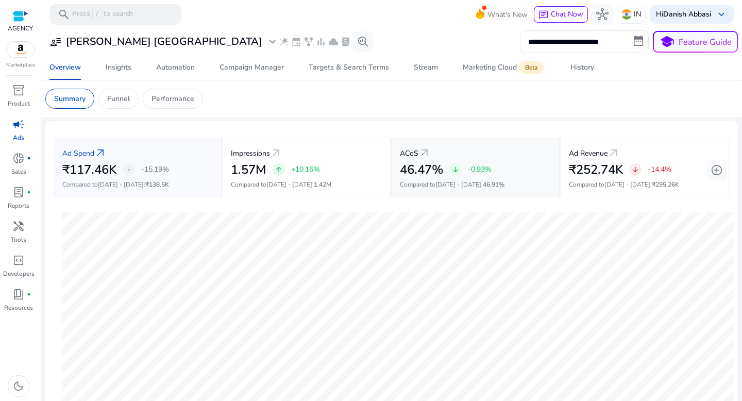
click at [490, 166] on p "-0.93%" at bounding box center [480, 169] width 24 height 7
click at [116, 100] on p "Funnel" at bounding box center [118, 98] width 23 height 11
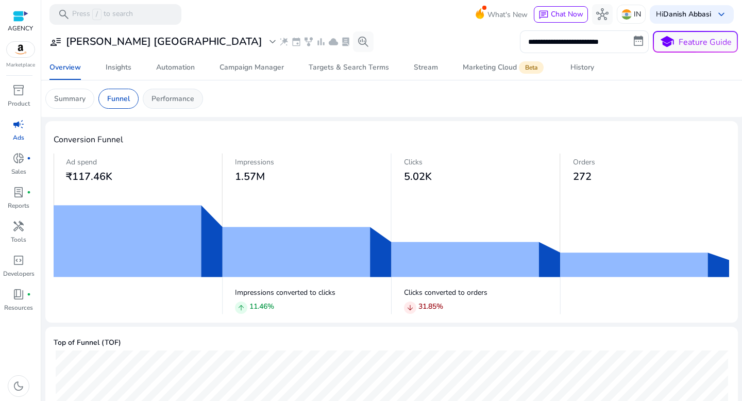
click at [177, 100] on p "Performance" at bounding box center [172, 98] width 43 height 11
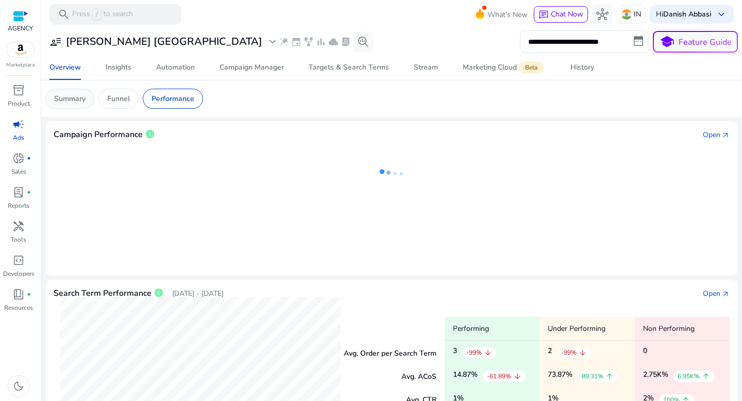
click at [52, 101] on div "Summary" at bounding box center [69, 99] width 49 height 20
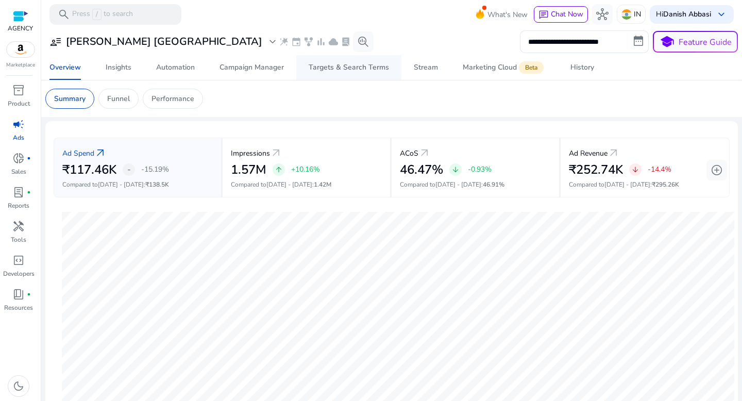
click at [352, 67] on div "Targets & Search Terms" at bounding box center [349, 67] width 80 height 7
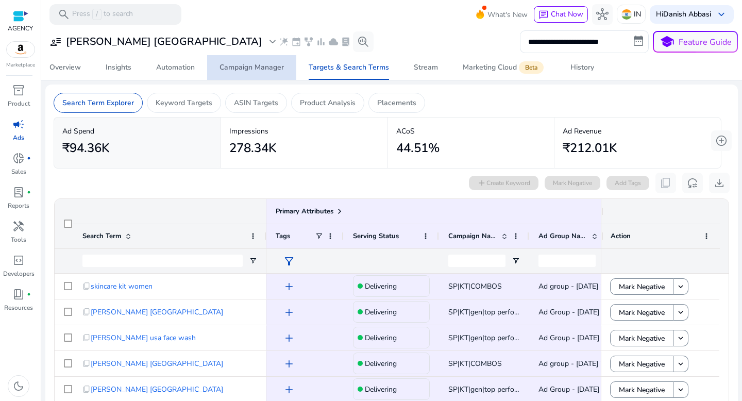
click at [268, 68] on div "Campaign Manager" at bounding box center [251, 67] width 64 height 7
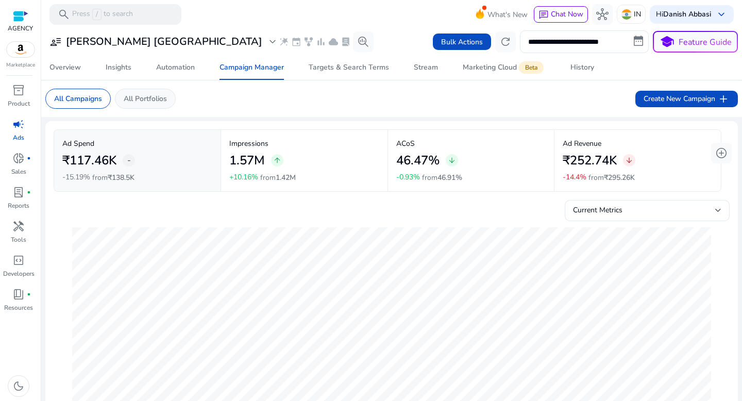
click at [161, 100] on p "All Portfolios" at bounding box center [145, 98] width 43 height 11
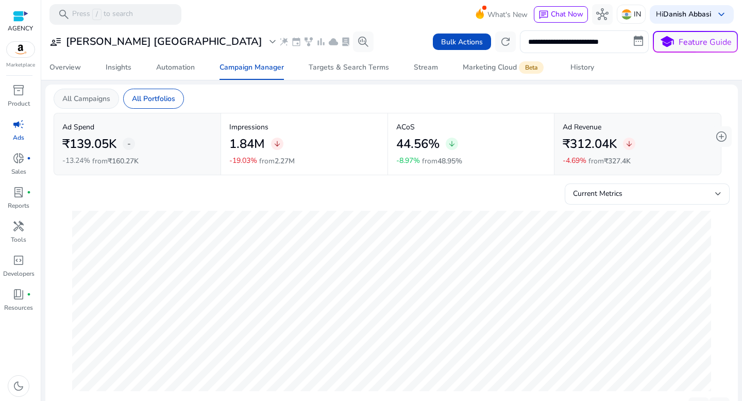
click at [96, 104] on p "All Campaigns" at bounding box center [86, 98] width 48 height 11
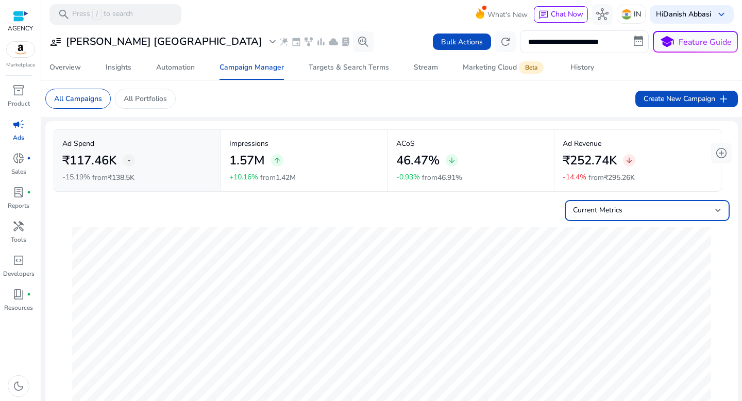
click at [591, 208] on span "Current Metrics" at bounding box center [597, 210] width 49 height 10
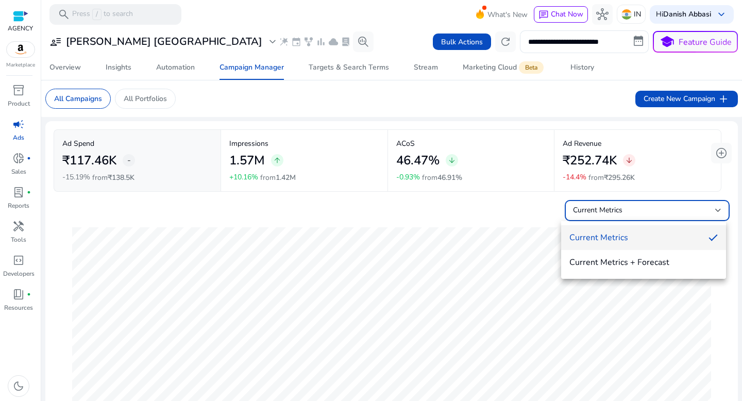
click at [591, 208] on div at bounding box center [371, 200] width 742 height 401
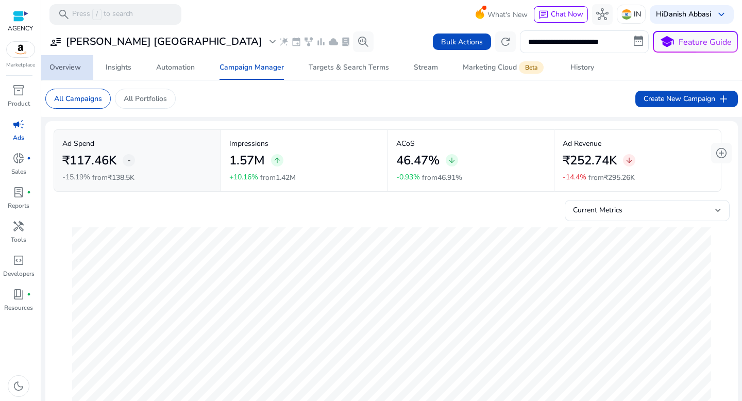
click at [73, 73] on span "Overview" at bounding box center [64, 67] width 31 height 25
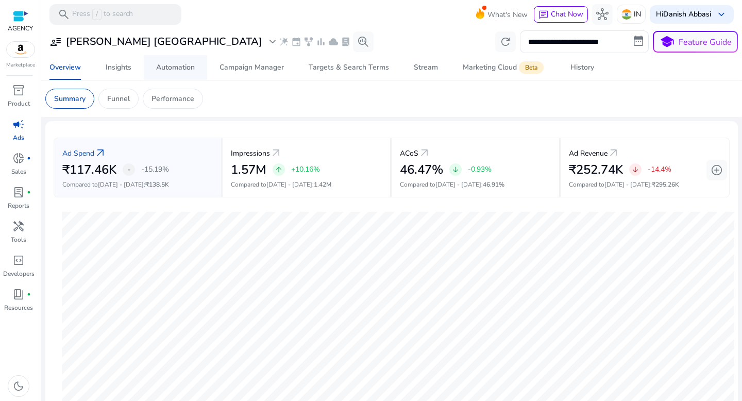
click at [176, 73] on span "Automation" at bounding box center [175, 67] width 39 height 25
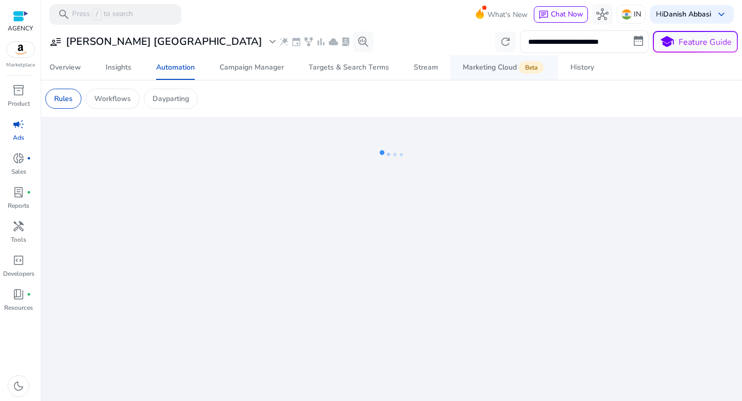
click at [470, 72] on div "Marketing Cloud Beta" at bounding box center [504, 67] width 83 height 8
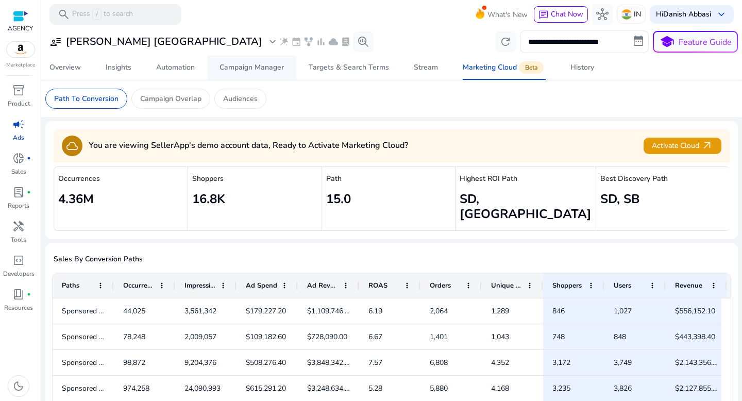
click at [269, 71] on div "Campaign Manager" at bounding box center [251, 67] width 64 height 7
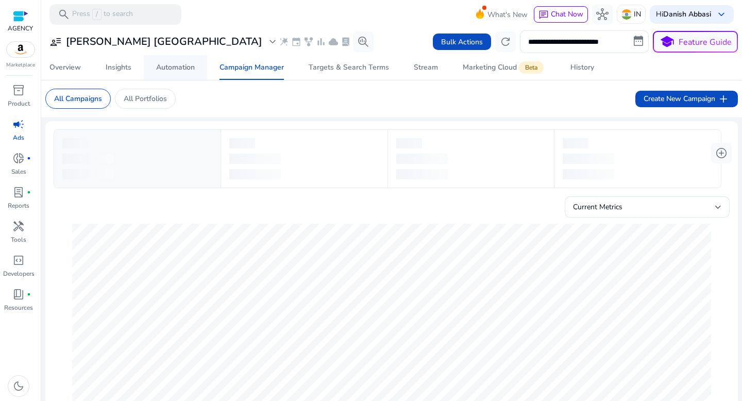
click at [182, 74] on span "Automation" at bounding box center [175, 67] width 39 height 25
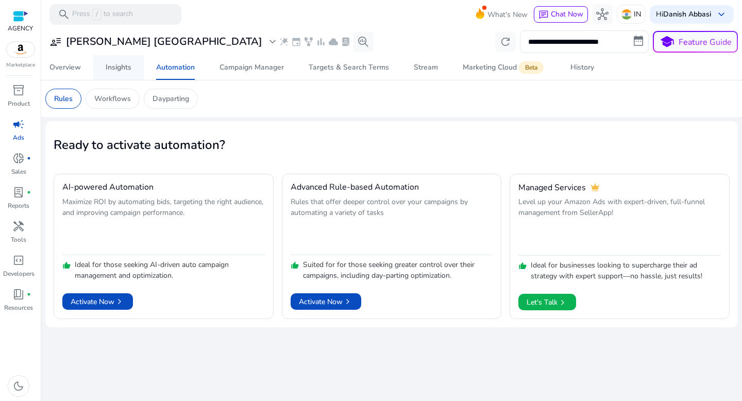
click at [105, 73] on link "Insights" at bounding box center [118, 67] width 50 height 25
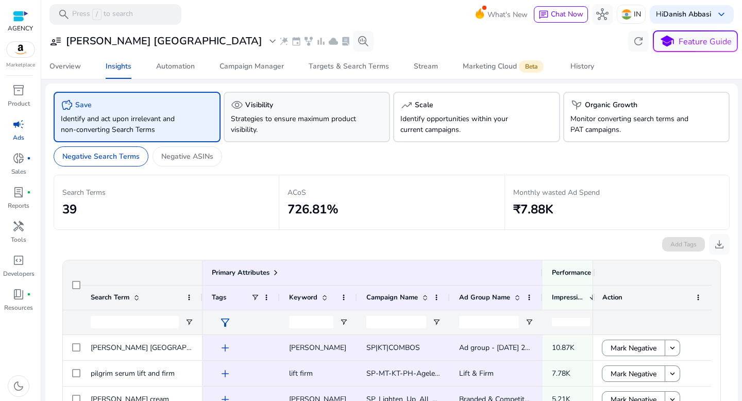
scroll to position [43, 0]
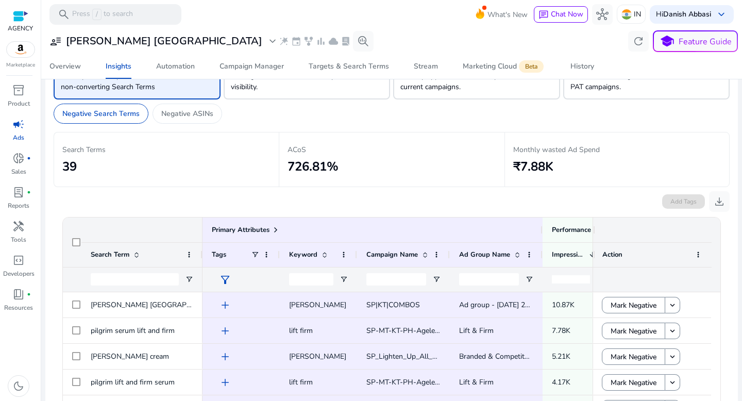
drag, startPoint x: 286, startPoint y: 148, endPoint x: 313, endPoint y: 148, distance: 26.8
click at [313, 148] on p "ACoS" at bounding box center [391, 149] width 208 height 11
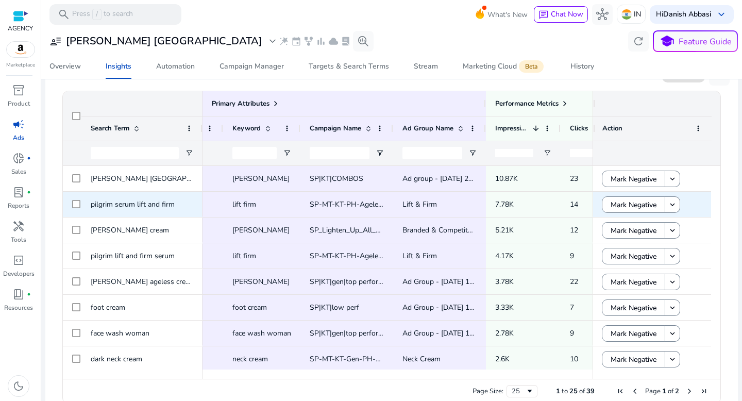
scroll to position [0, 74]
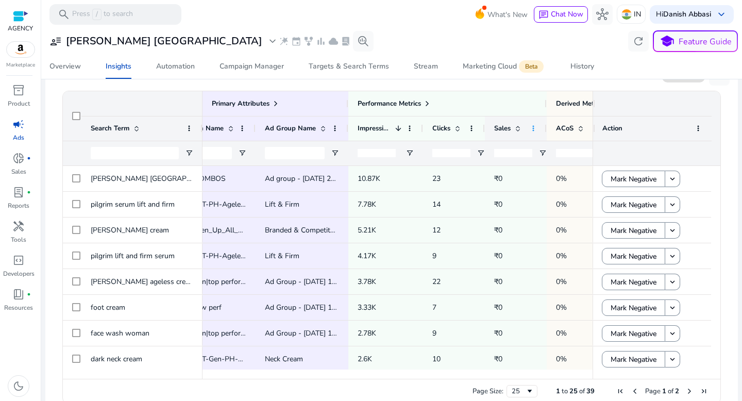
click at [530, 131] on span at bounding box center [533, 128] width 8 height 8
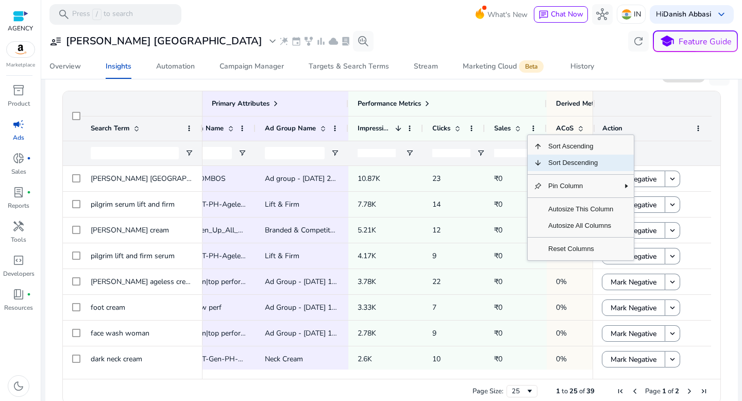
click at [547, 165] on span "Sort Descending" at bounding box center [580, 163] width 77 height 16
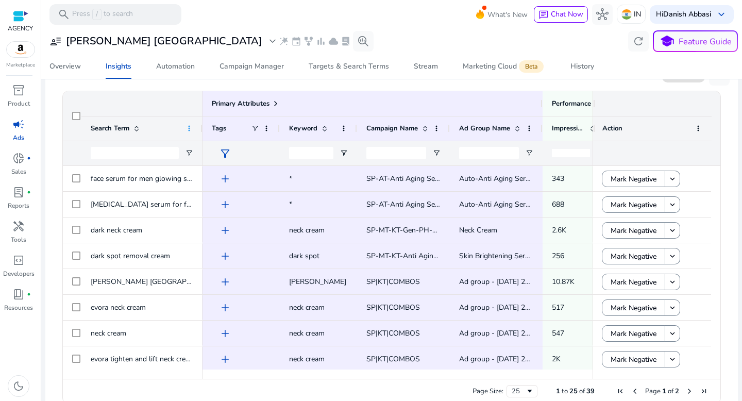
click at [189, 132] on span at bounding box center [189, 128] width 8 height 8
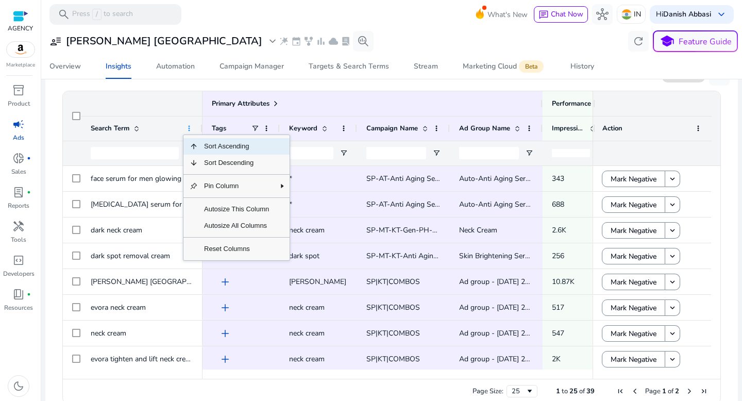
click at [189, 132] on span at bounding box center [189, 128] width 8 height 8
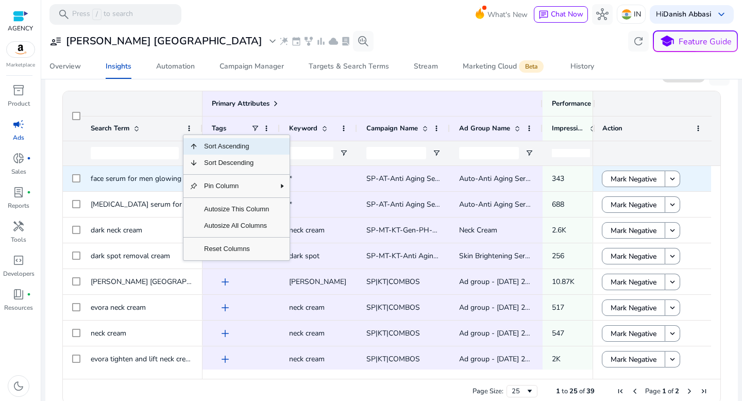
click at [144, 182] on span "face serum for men glowing skin" at bounding box center [144, 179] width 106 height 10
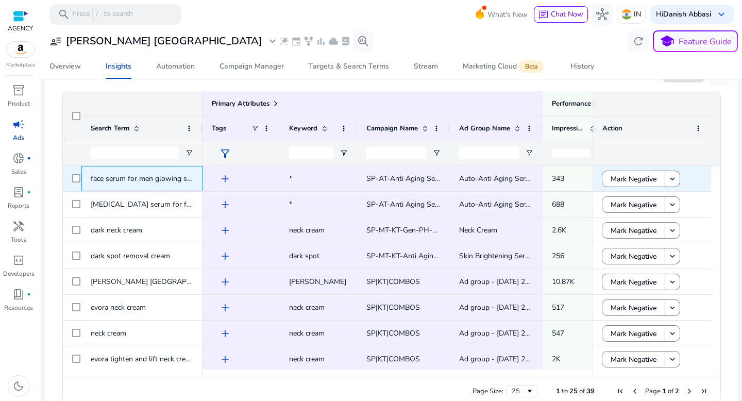
click at [144, 182] on span "face serum for men glowing skin" at bounding box center [144, 179] width 106 height 10
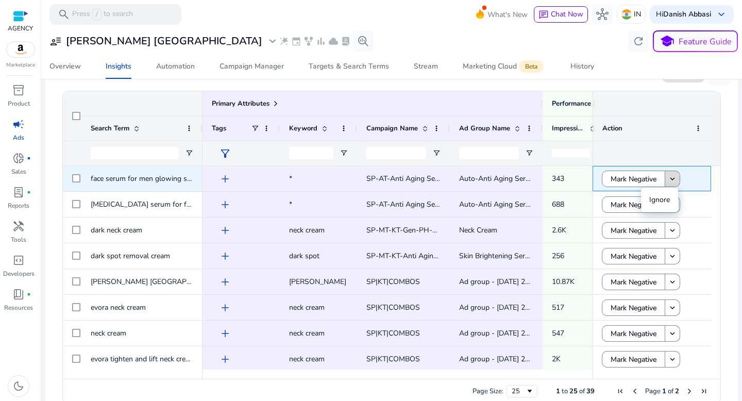
click at [671, 181] on mat-icon "keyboard_arrow_down" at bounding box center [672, 178] width 9 height 9
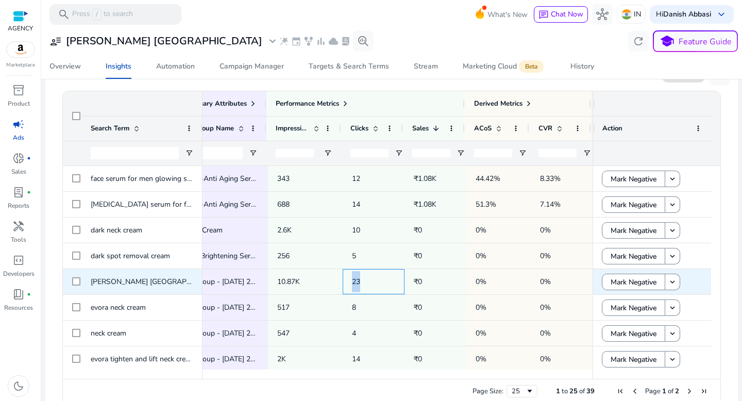
drag, startPoint x: 348, startPoint y: 282, endPoint x: 361, endPoint y: 282, distance: 12.9
click at [361, 282] on span "23" at bounding box center [373, 281] width 43 height 21
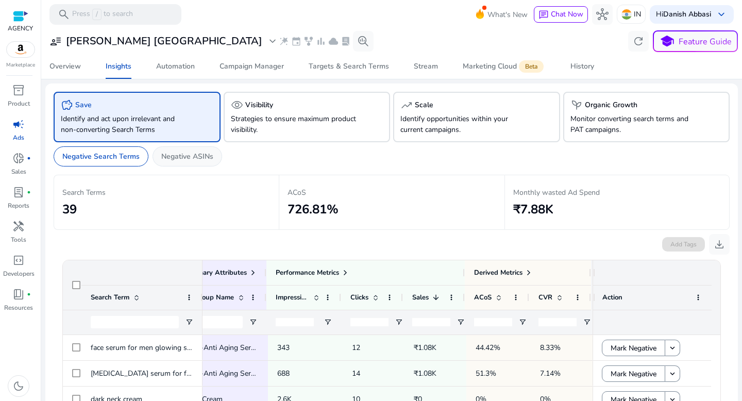
click at [207, 158] on p "Negative ASINs" at bounding box center [187, 156] width 52 height 11
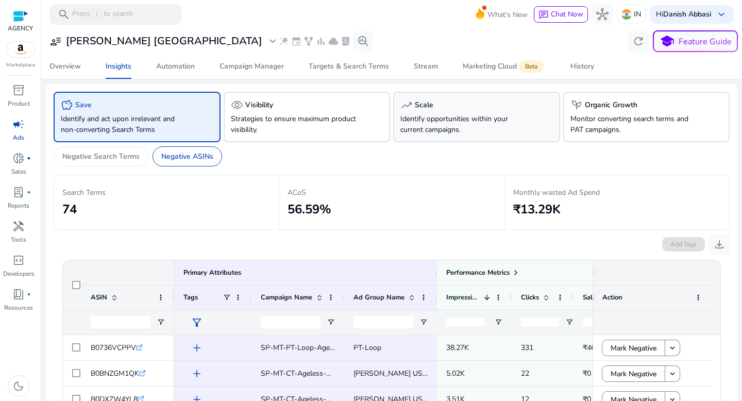
click at [444, 132] on p "Identify opportunities within your current campaigns." at bounding box center [463, 124] width 127 height 22
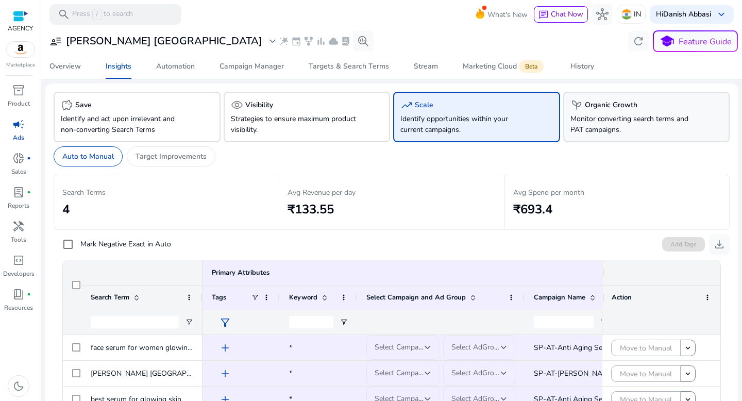
click at [585, 133] on p "Monitor converting search terms and PAT campaigns." at bounding box center [633, 124] width 127 height 22
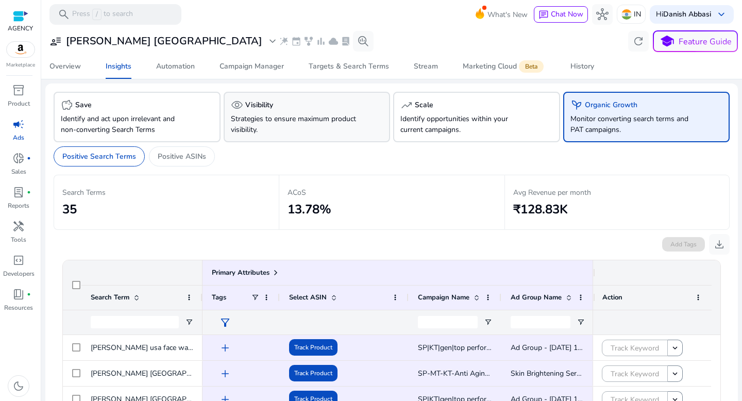
click at [277, 107] on div "visibility Visibility" at bounding box center [307, 105] width 152 height 12
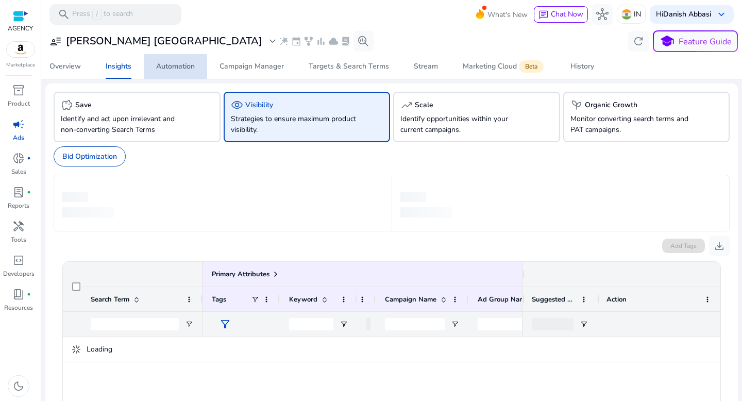
click at [177, 68] on div "Automation" at bounding box center [175, 66] width 39 height 7
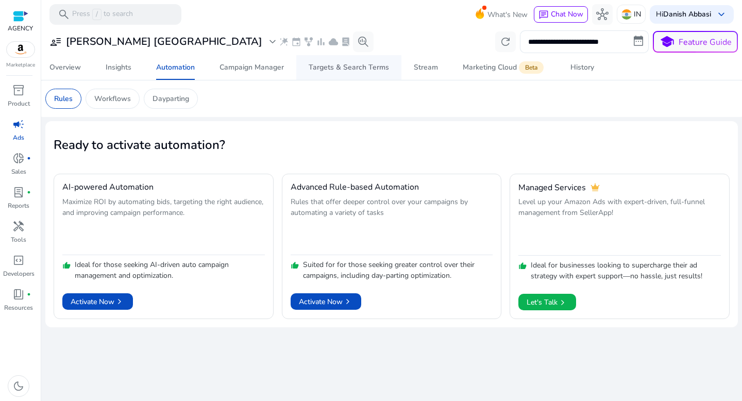
click at [318, 64] on div "Targets & Search Terms" at bounding box center [349, 67] width 80 height 7
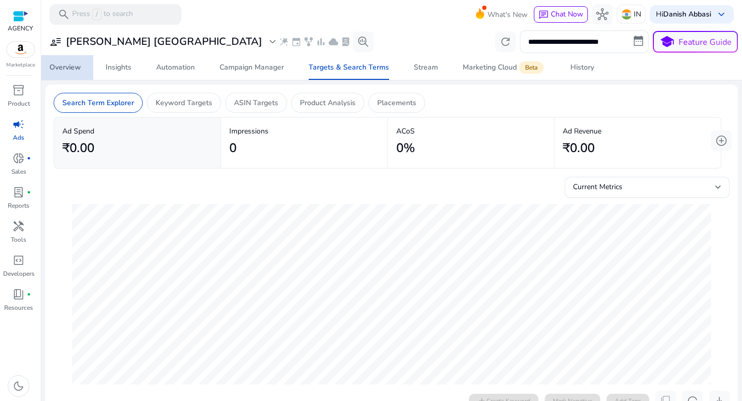
click at [64, 70] on div "Overview" at bounding box center [64, 67] width 31 height 7
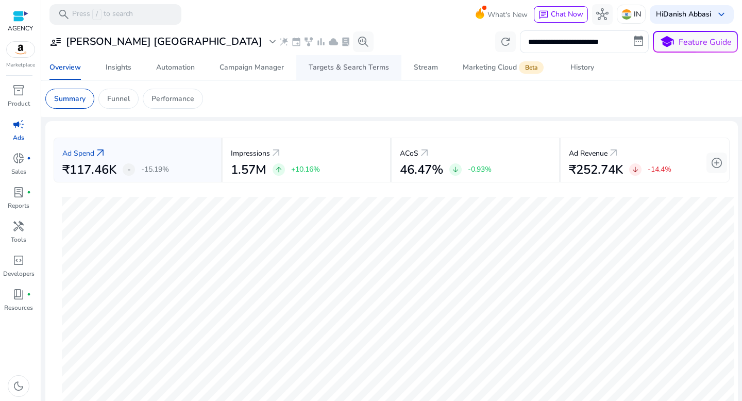
click at [375, 66] on div "Targets & Search Terms" at bounding box center [349, 67] width 80 height 7
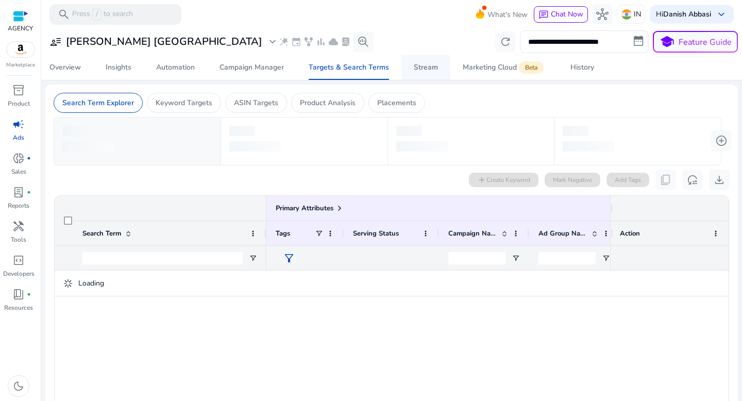
click at [414, 75] on span "Stream" at bounding box center [426, 67] width 24 height 25
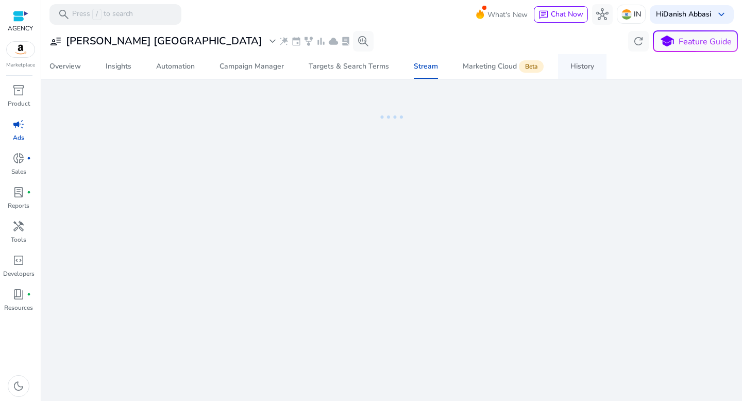
click at [578, 70] on div "History" at bounding box center [582, 66] width 24 height 7
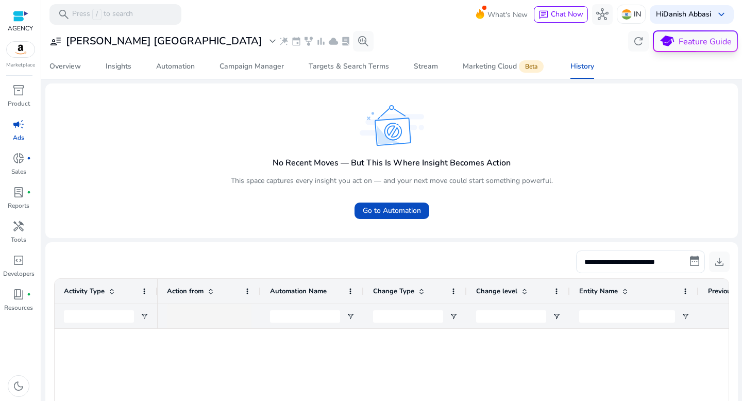
click at [668, 44] on span "school" at bounding box center [666, 41] width 18 height 18
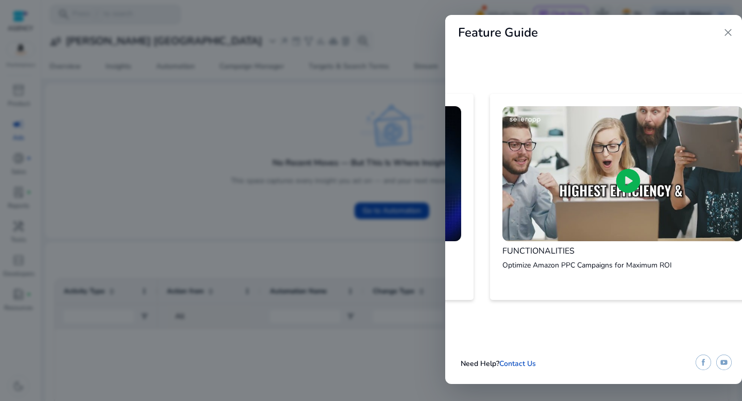
scroll to position [0, 555]
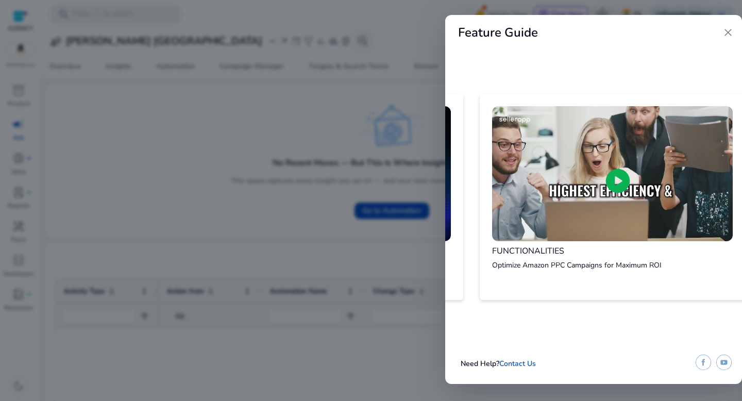
click at [727, 31] on span "close" at bounding box center [728, 32] width 12 height 12
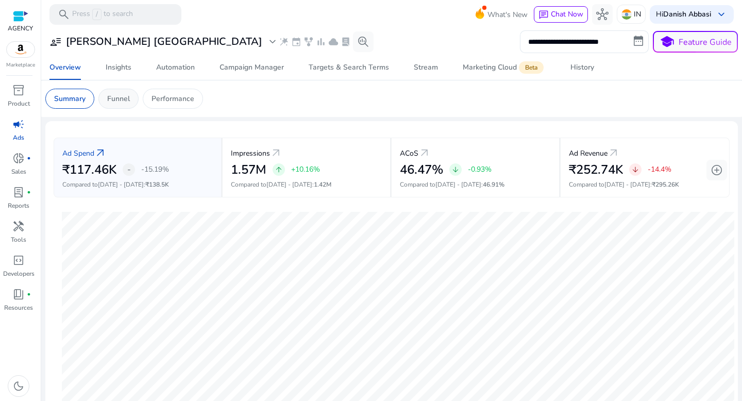
click at [123, 98] on p "Funnel" at bounding box center [118, 98] width 23 height 11
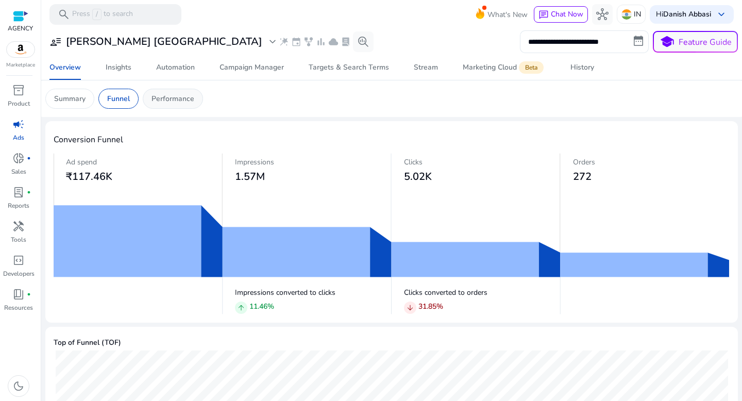
click at [165, 97] on p "Performance" at bounding box center [172, 98] width 43 height 11
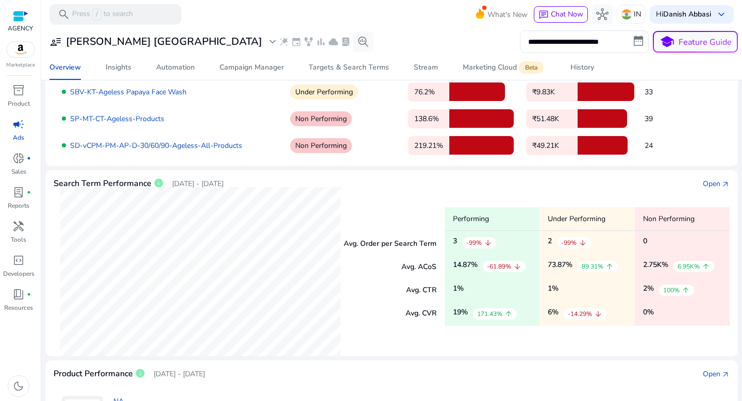
scroll to position [38, 0]
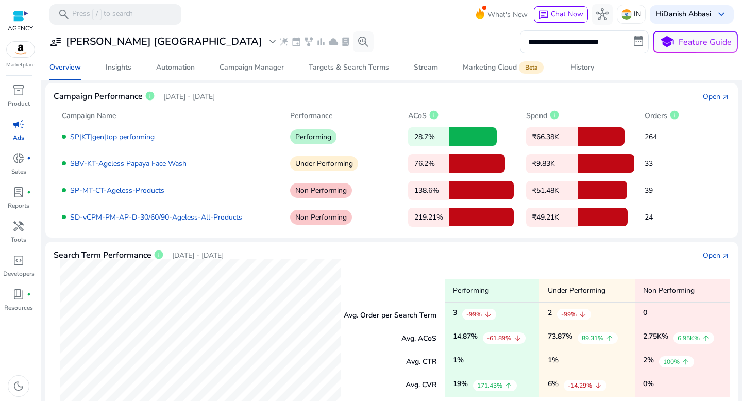
drag, startPoint x: 294, startPoint y: 166, endPoint x: 351, endPoint y: 166, distance: 57.7
click at [351, 166] on p "Under Performing" at bounding box center [324, 163] width 68 height 15
click at [711, 95] on div "Open" at bounding box center [712, 96] width 18 height 11
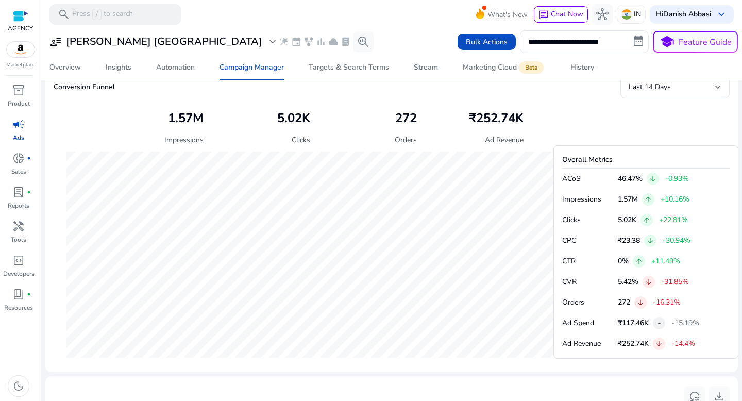
scroll to position [360, 0]
